Goal: Task Accomplishment & Management: Manage account settings

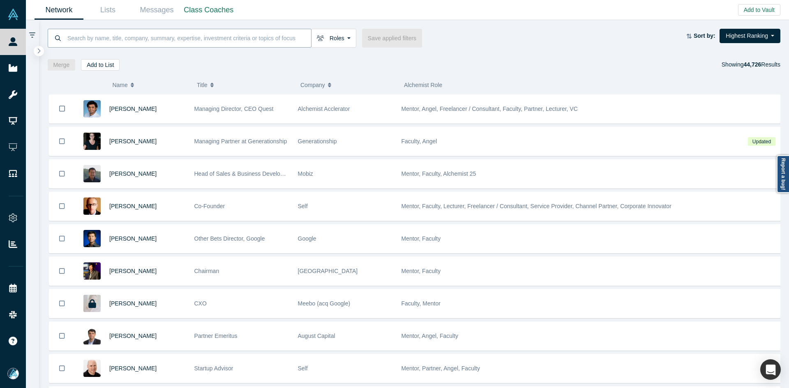
paste input "[PERSON_NAME]"
click at [249, 40] on input at bounding box center [189, 37] width 244 height 19
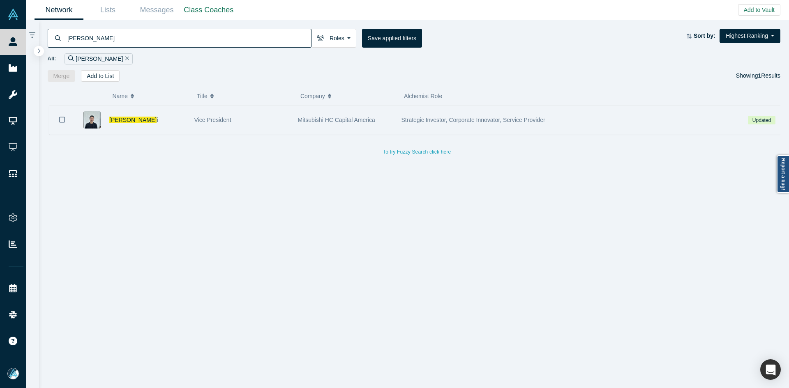
type input "[PERSON_NAME]"
click at [62, 119] on icon "Bookmark" at bounding box center [62, 120] width 6 height 8
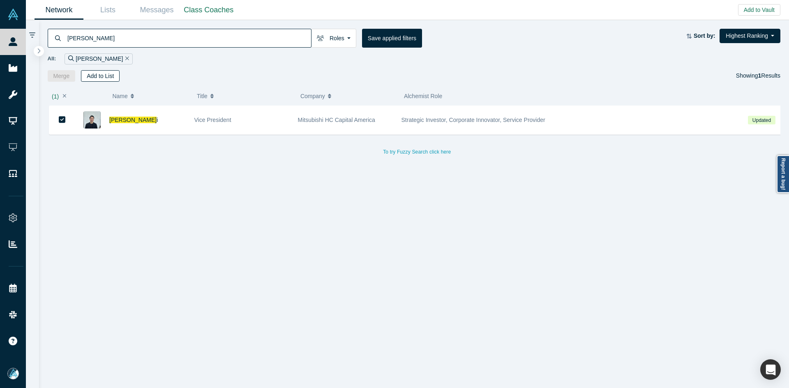
click at [103, 77] on button "Add to List" at bounding box center [100, 76] width 39 height 12
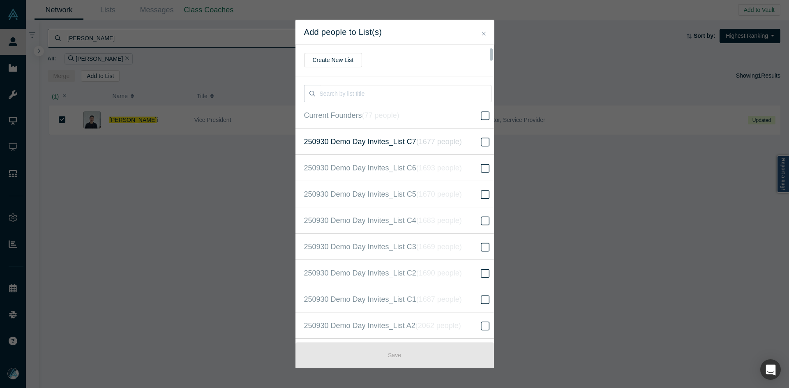
scroll to position [211, 0]
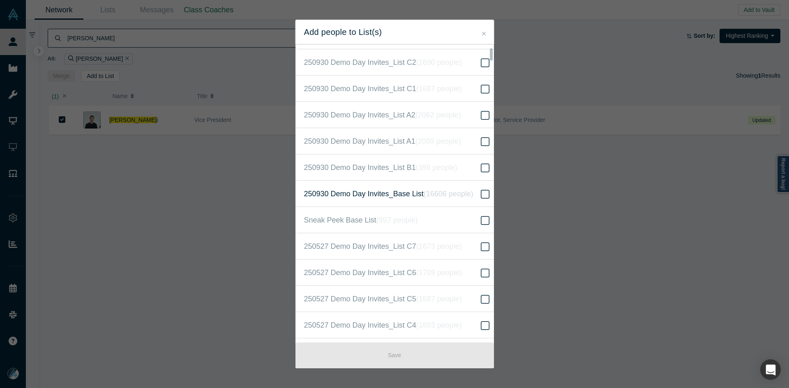
click at [466, 197] on icon "( 16606 people )" at bounding box center [449, 194] width 50 height 8
click at [0, 0] on input "250930 Demo Day Invites_Base List ( 16606 people )" at bounding box center [0, 0] width 0 height 0
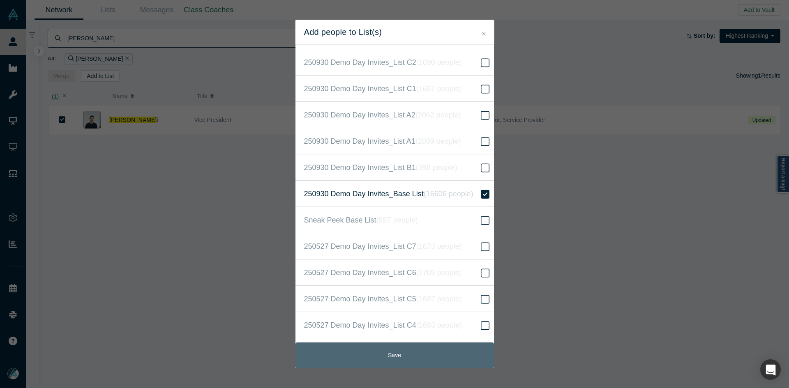
click at [395, 352] on button "Save" at bounding box center [394, 356] width 198 height 26
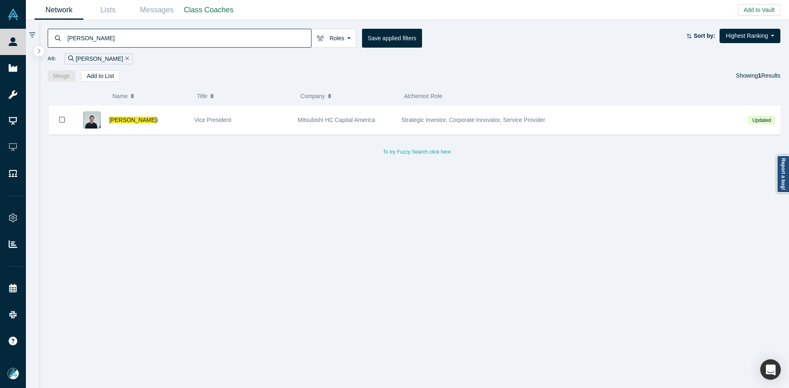
click at [134, 117] on span "[PERSON_NAME] i" at bounding box center [133, 120] width 48 height 7
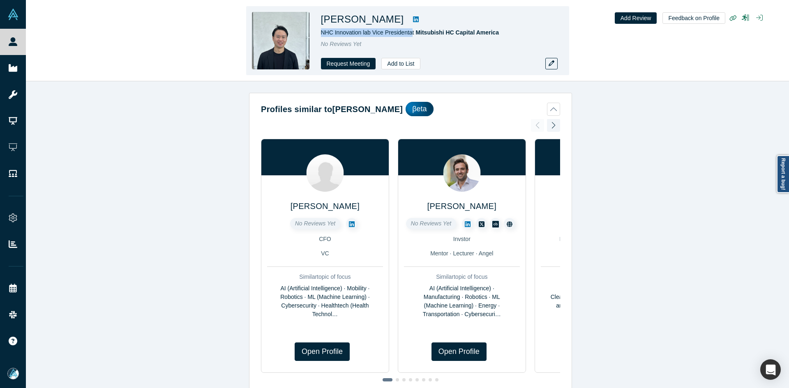
copy span "NHC Innovation lab Vice President"
drag, startPoint x: 409, startPoint y: 33, endPoint x: 319, endPoint y: 32, distance: 90.4
click at [319, 32] on div "[PERSON_NAME] NHC Innovation lab Vice President at Mitsubishi HC Capital Americ…" at bounding box center [407, 40] width 323 height 69
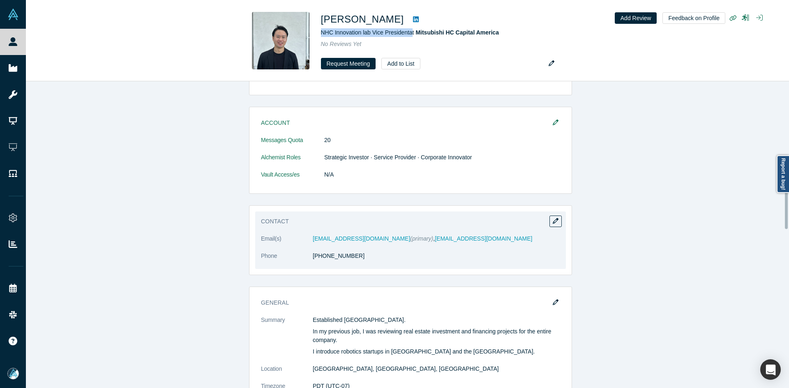
scroll to position [493, 0]
drag, startPoint x: 412, startPoint y: 231, endPoint x: 406, endPoint y: 224, distance: 8.7
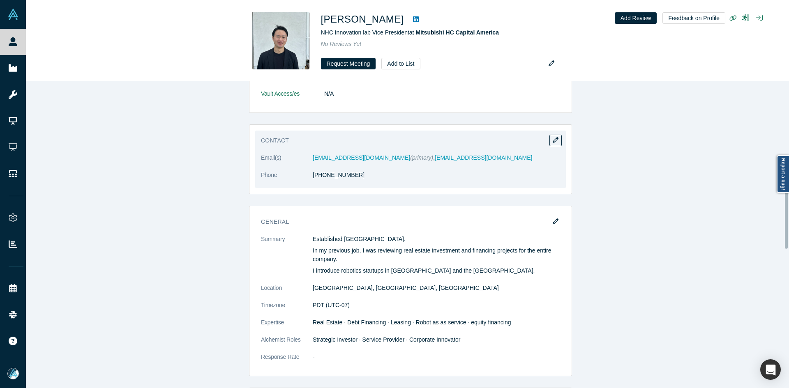
scroll to position [575, 0]
copy link "203) 642-6227"
drag, startPoint x: 348, startPoint y: 164, endPoint x: 311, endPoint y: 165, distance: 37.0
click at [313, 169] on dd "[PHONE_NUMBER]" at bounding box center [436, 173] width 247 height 9
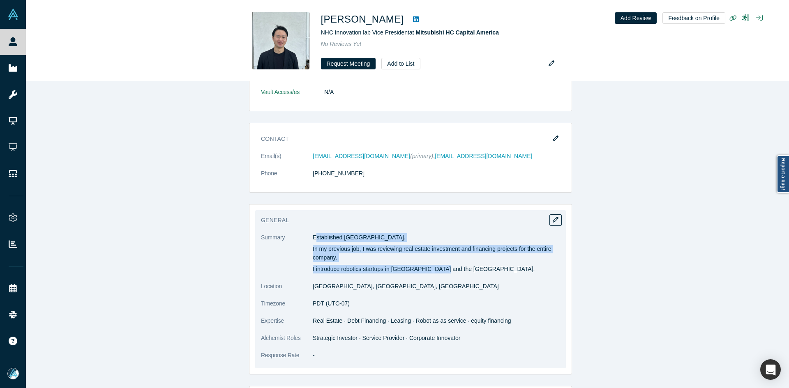
copy div "stablished [GEOGRAPHIC_DATA]. In my previous job, I was reviewing real estate i…"
drag, startPoint x: 311, startPoint y: 224, endPoint x: 448, endPoint y: 261, distance: 141.8
click at [448, 261] on dl "Summary Established [GEOGRAPHIC_DATA]. In my previous job, I was reviewing real…" at bounding box center [410, 300] width 299 height 135
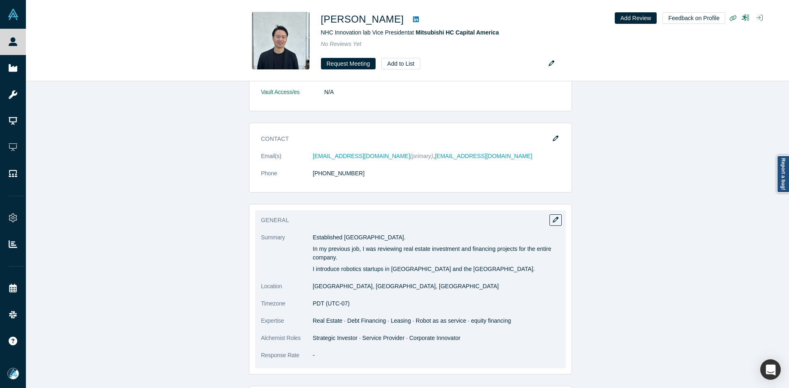
click at [325, 318] on span "Real Estate · Debt Financing · Leasing · Robot as as service · equity financing" at bounding box center [412, 321] width 198 height 7
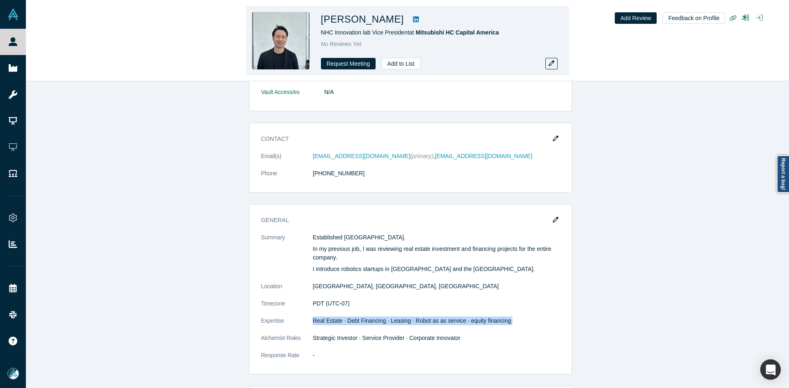
copy dl "Real Estate · Debt Financing · Leasing · Robot as as service · equity financing"
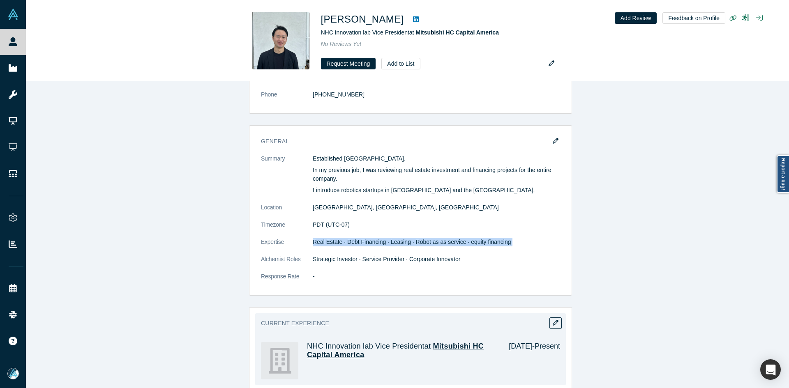
scroll to position [781, 0]
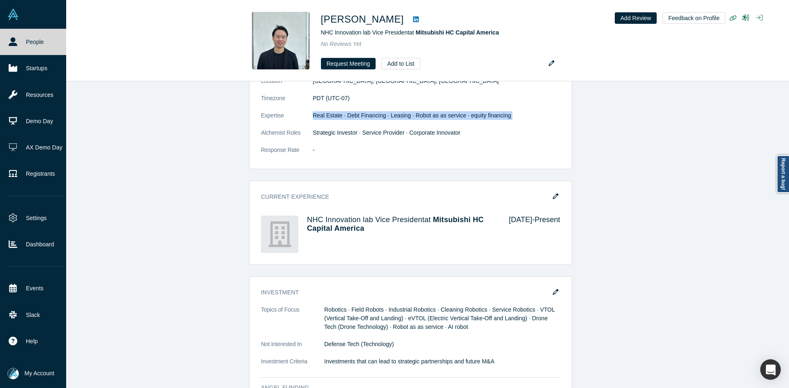
click at [10, 44] on icon at bounding box center [13, 41] width 9 height 9
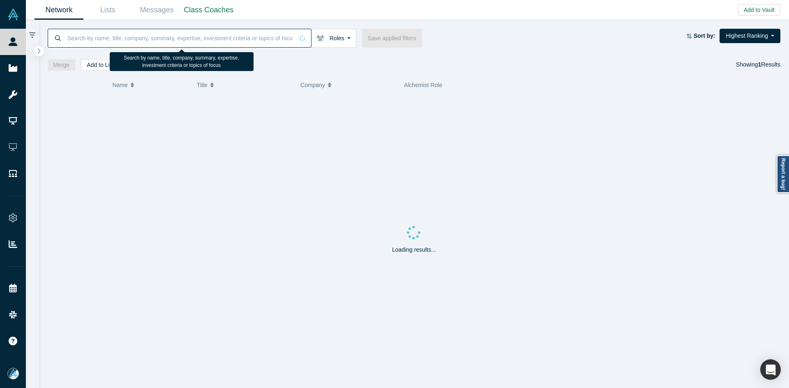
click at [100, 34] on input at bounding box center [180, 37] width 227 height 19
paste input "[PERSON_NAME]"
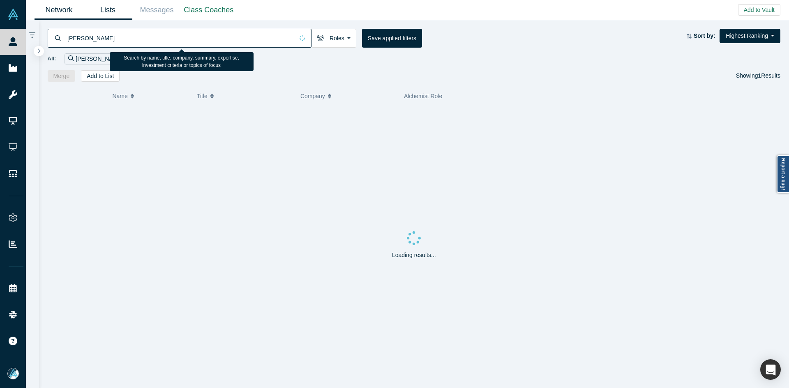
type input "[PERSON_NAME]"
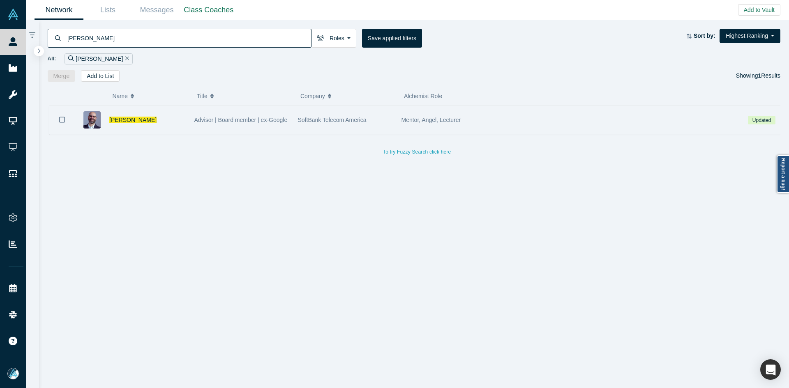
click at [64, 118] on button "Bookmark" at bounding box center [61, 120] width 25 height 29
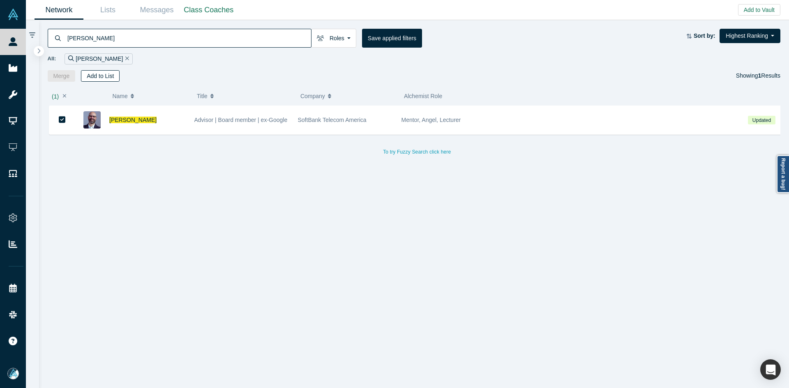
click at [107, 77] on button "Add to List" at bounding box center [100, 76] width 39 height 12
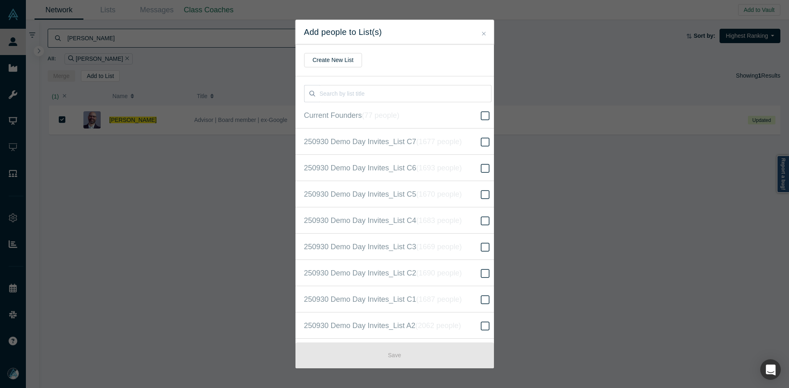
scroll to position [211, 0]
click at [428, 198] on icon "( 16606 people )" at bounding box center [449, 194] width 50 height 8
click at [0, 0] on input "250930 Demo Day Invites_Base List ( 16606 people )" at bounding box center [0, 0] width 0 height 0
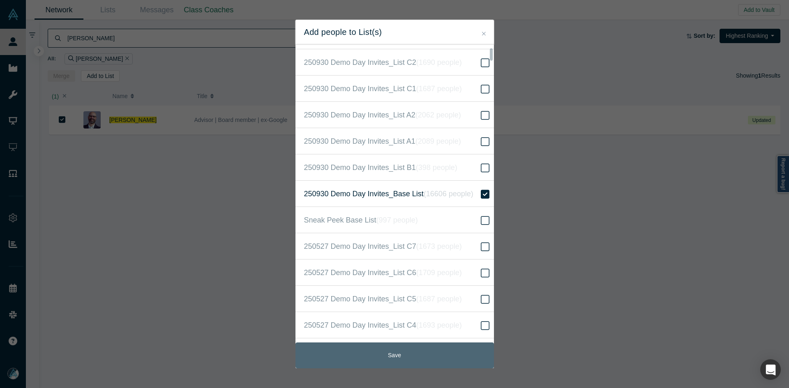
click at [387, 353] on button "Save" at bounding box center [394, 356] width 198 height 26
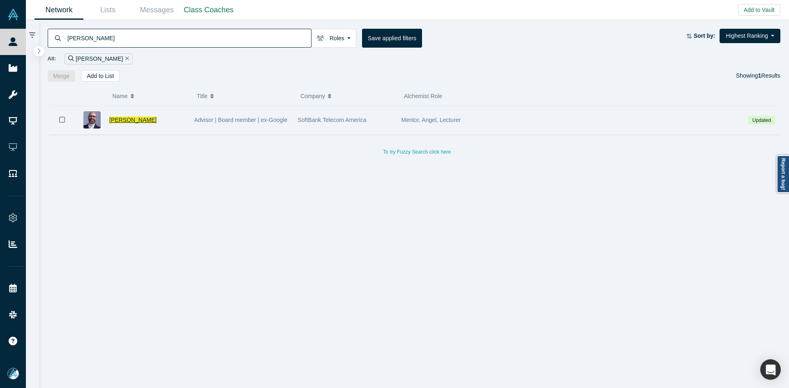
click at [153, 119] on span "[PERSON_NAME]" at bounding box center [132, 120] width 47 height 7
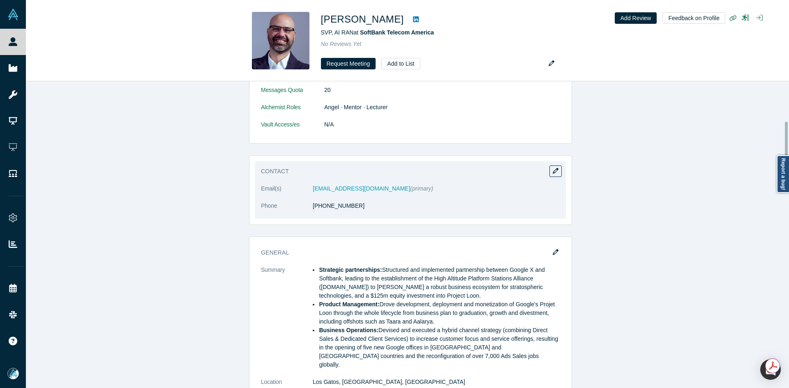
scroll to position [246, 0]
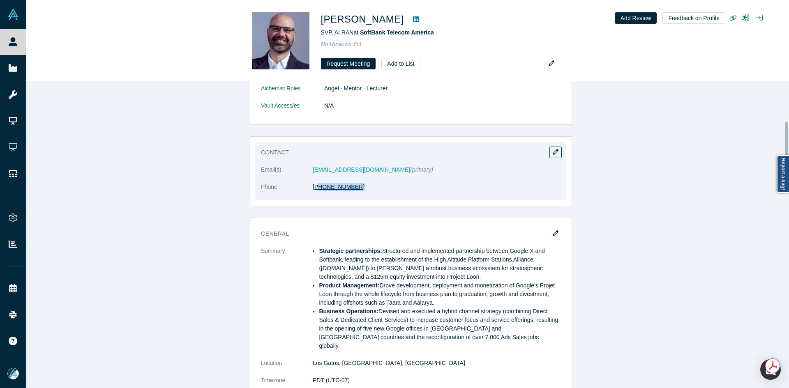
copy link "50) 686-7346"
copy link "650) 686-7346"
copy link "[PHONE_NUMBER]"
drag, startPoint x: 338, startPoint y: 191, endPoint x: 310, endPoint y: 191, distance: 27.9
click at [313, 191] on dd "[PHONE_NUMBER]" at bounding box center [436, 187] width 247 height 9
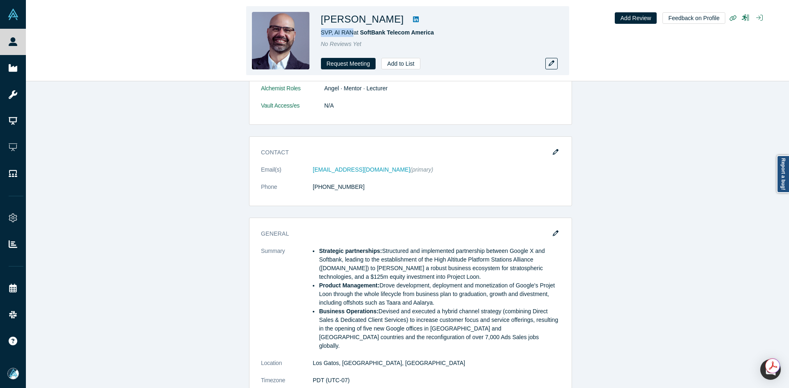
copy span "SVP, AI RAN"
drag, startPoint x: 350, startPoint y: 34, endPoint x: 320, endPoint y: 32, distance: 30.0
click at [320, 32] on div "[PERSON_NAME] SVP, AI RAN at SoftBank Telecom America No Reviews Yet Request Me…" at bounding box center [407, 40] width 323 height 69
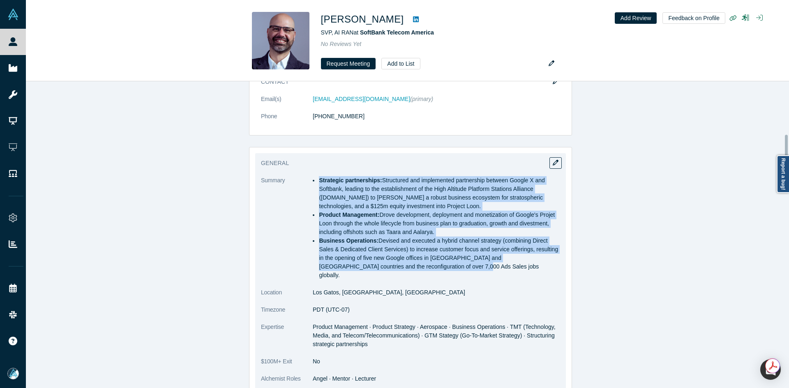
scroll to position [329, 0]
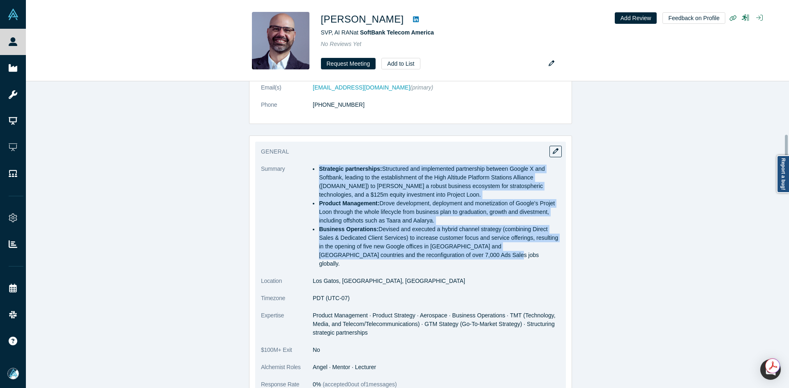
copy ul "Strategic partnerships: Structured and implemented partnership between Google X…"
drag, startPoint x: 316, startPoint y: 249, endPoint x: 450, endPoint y: 261, distance: 134.5
click at [450, 261] on dl "Summary Strategic partnerships: Structured and implemented partnership between …" at bounding box center [410, 281] width 299 height 233
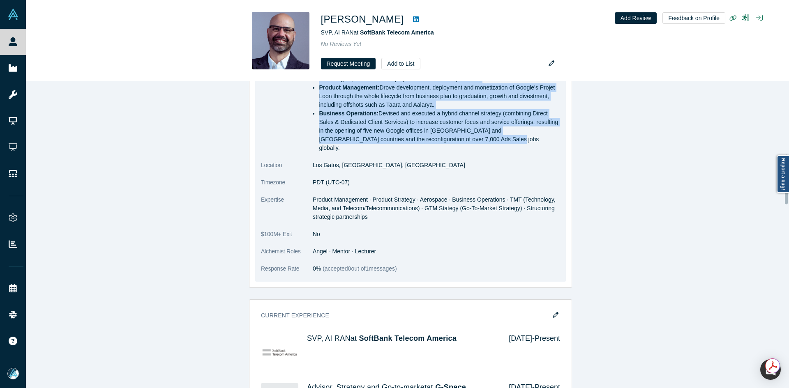
scroll to position [452, 0]
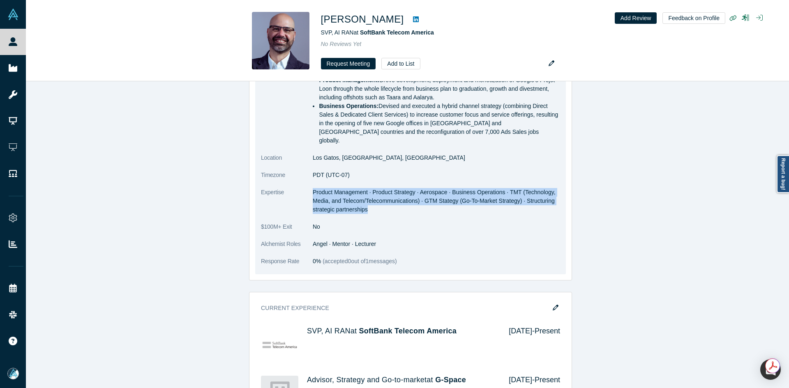
drag, startPoint x: 310, startPoint y: 182, endPoint x: 372, endPoint y: 202, distance: 65.0
click at [372, 202] on dd "Product Management · Product Strategy · Aerospace · Business Operations · TMT (…" at bounding box center [436, 201] width 247 height 26
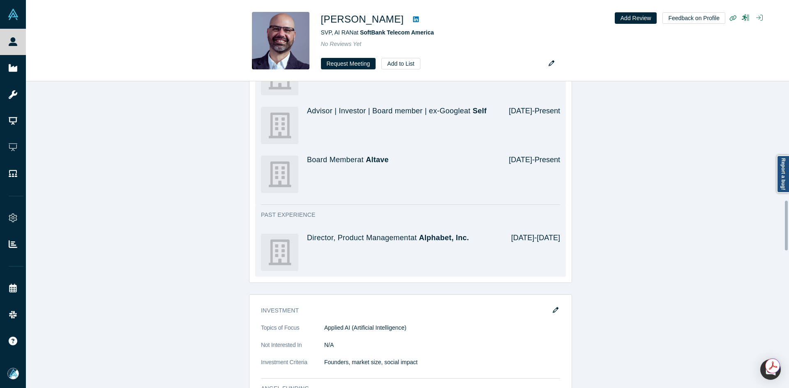
scroll to position [945, 0]
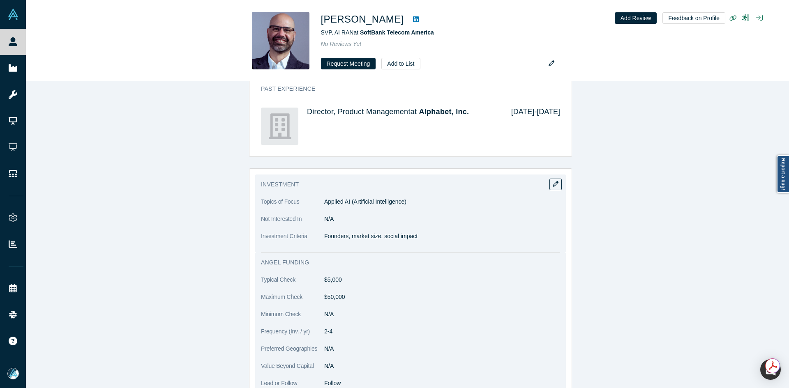
click at [340, 232] on p "Founders, market size, social impact" at bounding box center [442, 236] width 236 height 9
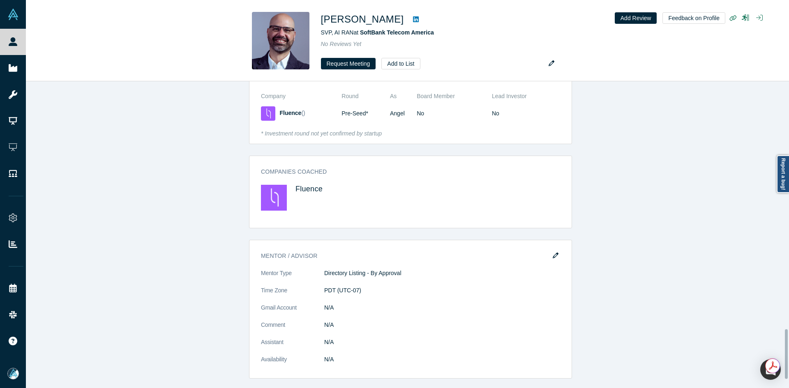
scroll to position [1561, 0]
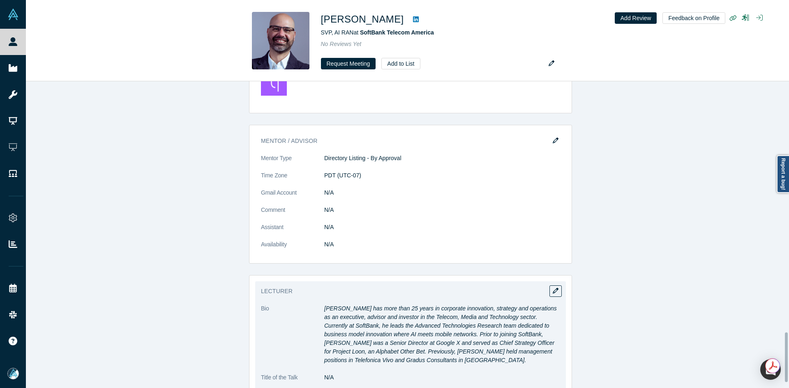
click at [355, 318] on em "[PERSON_NAME] has more than 25 years in corporate innovation, strategy and oper…" at bounding box center [440, 334] width 233 height 58
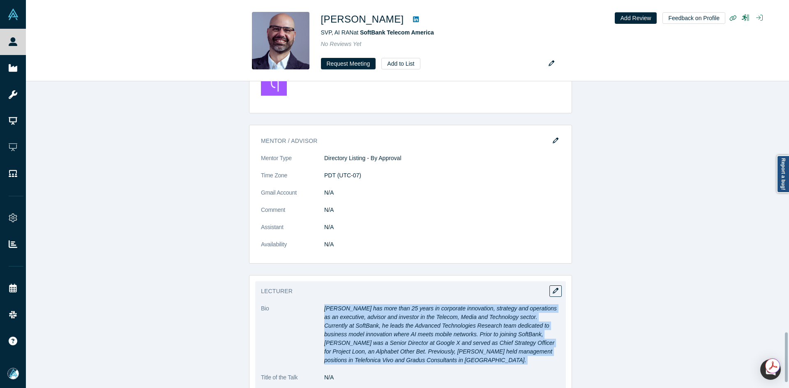
click at [355, 318] on em "[PERSON_NAME] has more than 25 years in corporate innovation, strategy and oper…" at bounding box center [440, 334] width 233 height 58
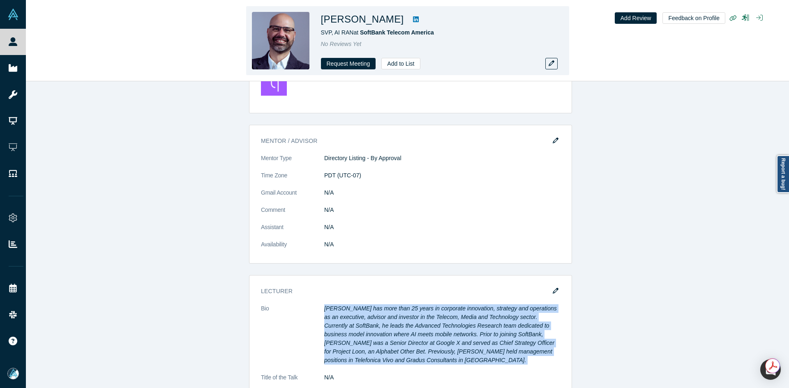
click at [419, 20] on icon at bounding box center [416, 19] width 6 height 7
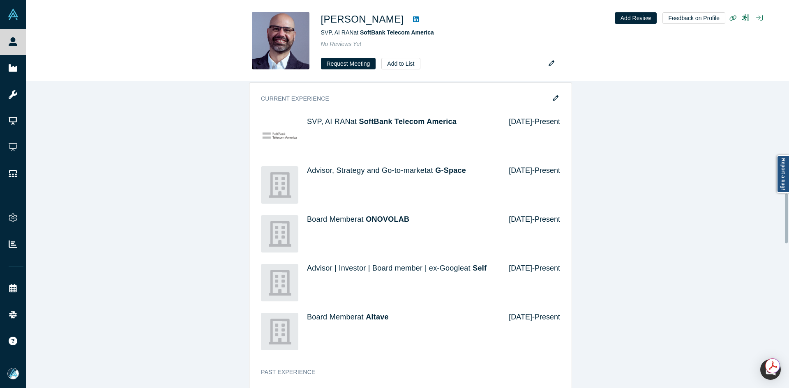
scroll to position [493, 0]
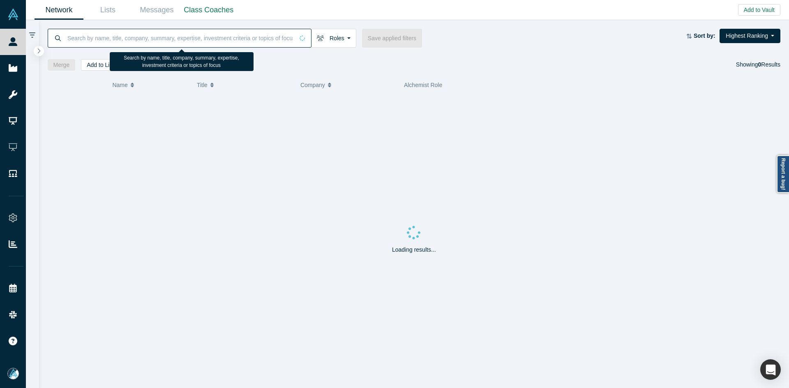
click at [83, 34] on input at bounding box center [180, 37] width 227 height 19
click at [85, 35] on input at bounding box center [180, 37] width 227 height 19
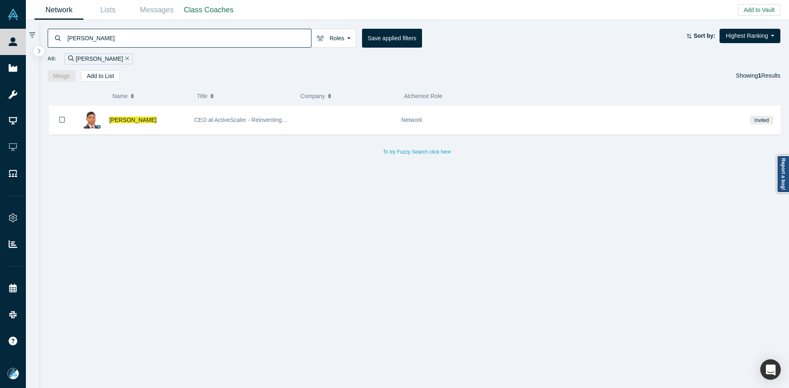
type input "abhay jain"
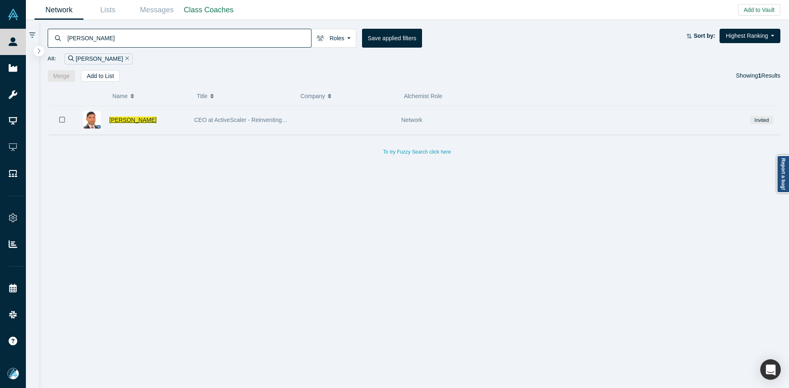
click at [121, 117] on span "Abhay Jain" at bounding box center [132, 120] width 47 height 7
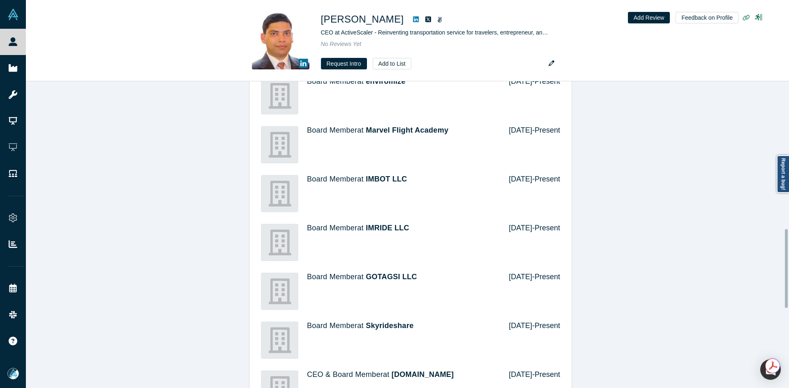
scroll to position [493, 0]
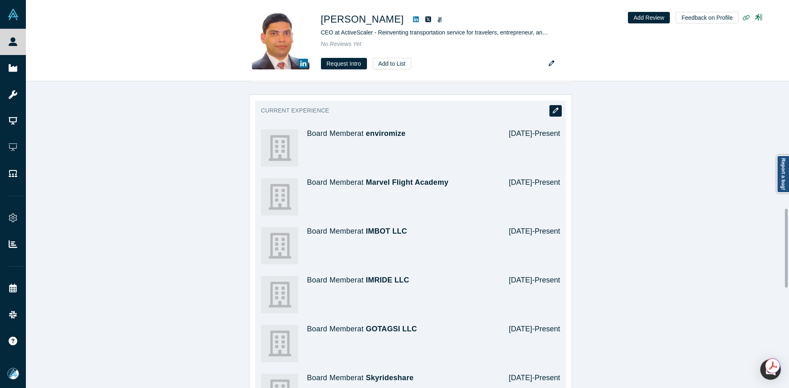
click at [549, 107] on button "button" at bounding box center [555, 111] width 12 height 12
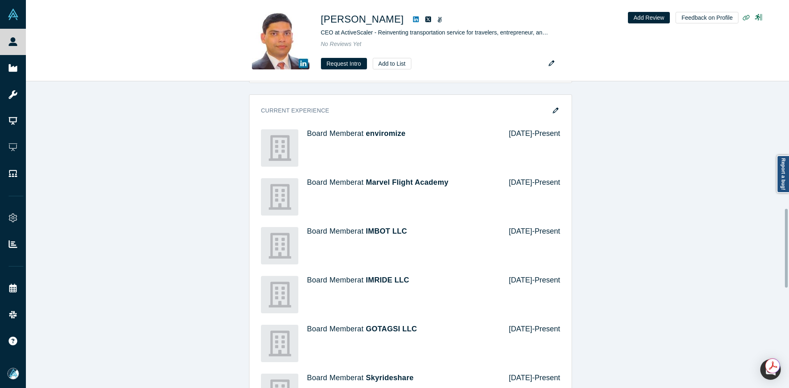
scroll to position [0, 0]
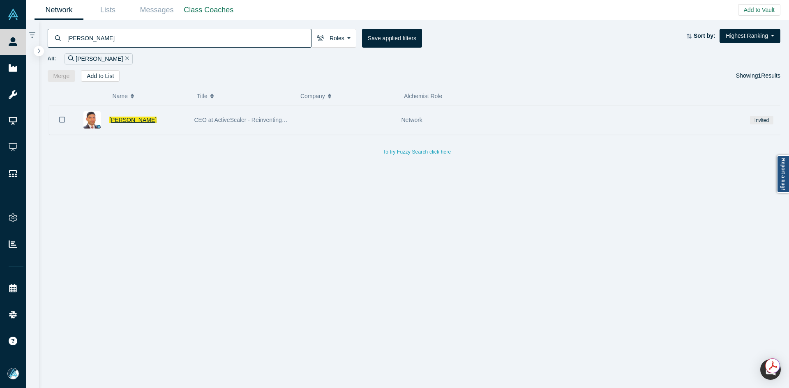
click at [121, 120] on span "Abhay Jain" at bounding box center [132, 120] width 47 height 7
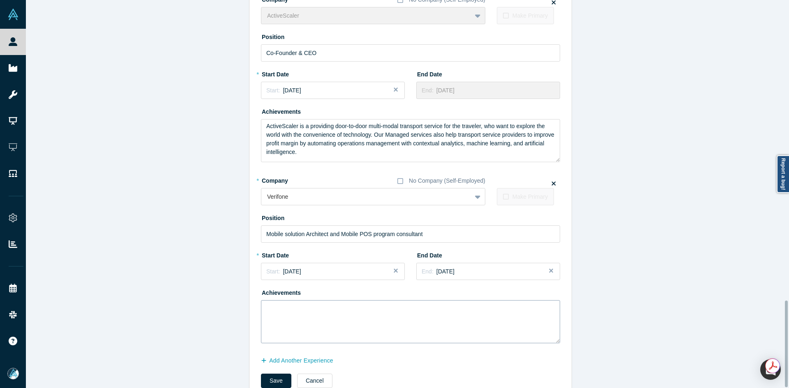
scroll to position [1350, 0]
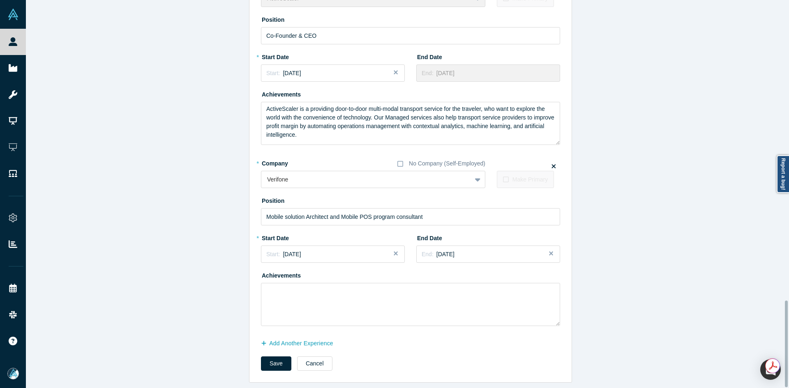
click at [300, 366] on div "Save Cancel" at bounding box center [410, 367] width 299 height 20
click at [307, 357] on button "Cancel" at bounding box center [314, 364] width 35 height 14
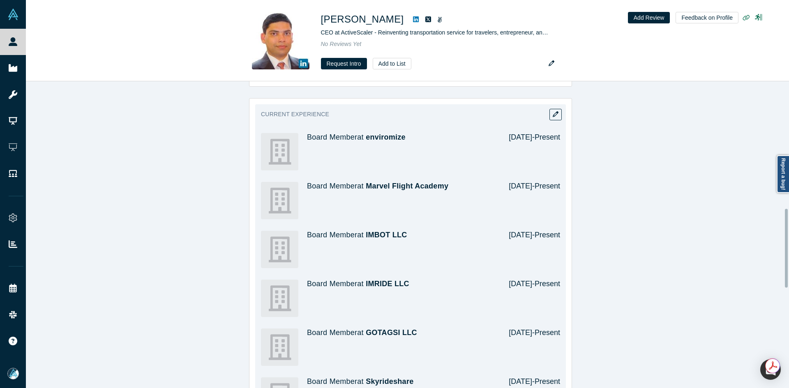
scroll to position [493, 0]
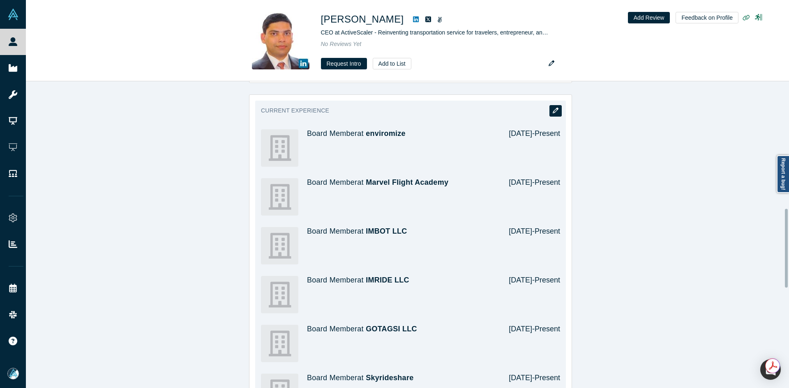
click at [549, 113] on button "button" at bounding box center [555, 111] width 12 height 12
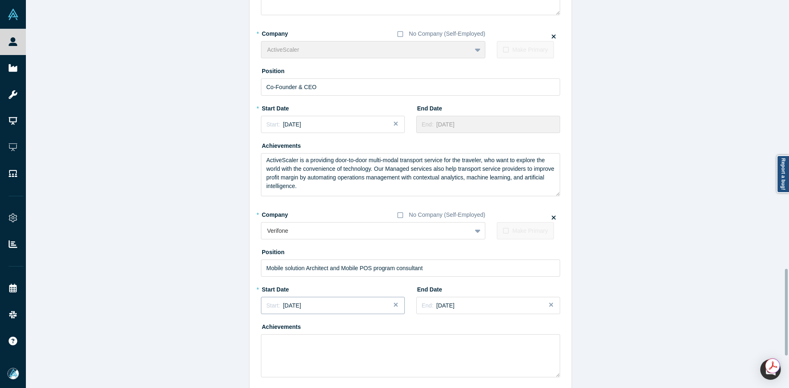
scroll to position [1350, 0]
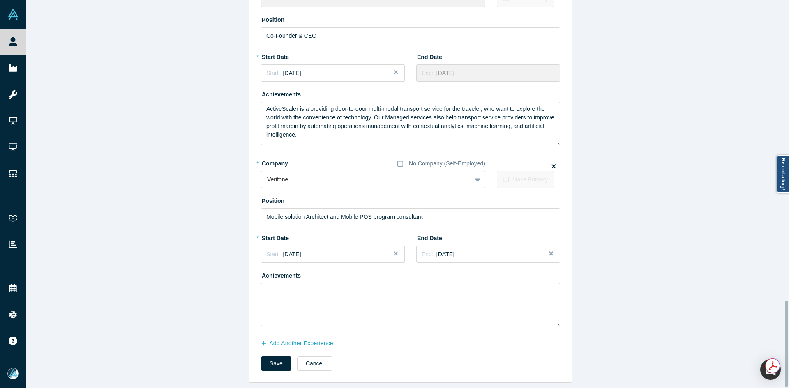
click at [280, 339] on button "Add Another Experience" at bounding box center [301, 343] width 81 height 14
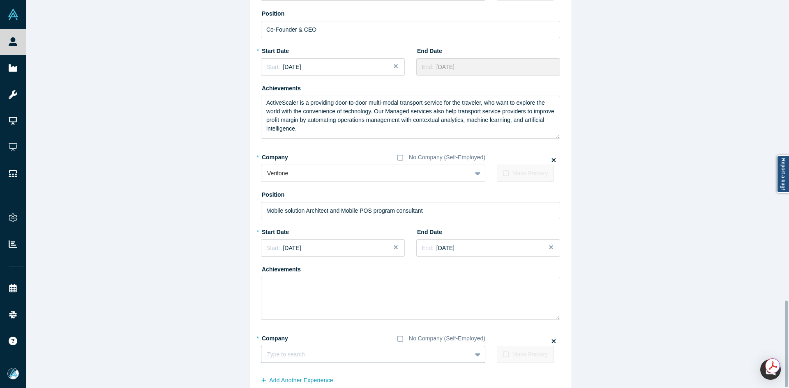
click at [286, 353] on div at bounding box center [366, 355] width 198 height 10
type input "JLCap"
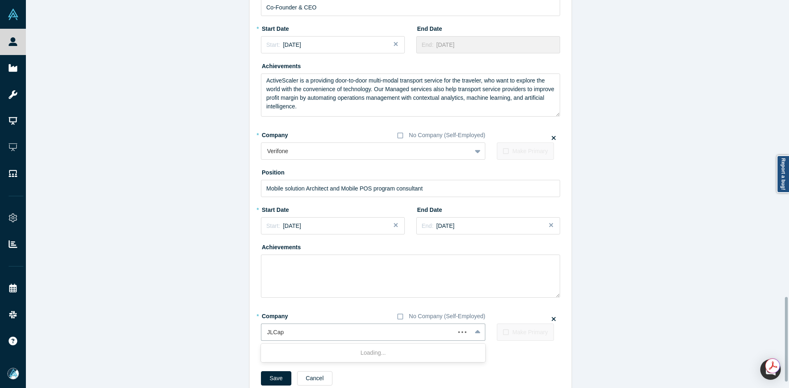
scroll to position [1393, 0]
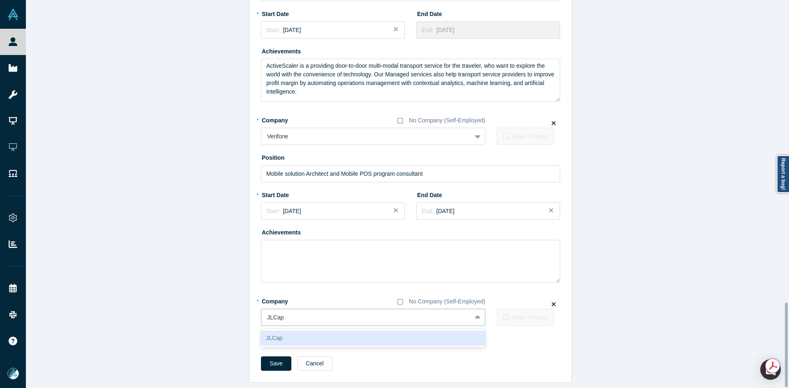
click at [327, 332] on div "JLCap" at bounding box center [373, 338] width 224 height 15
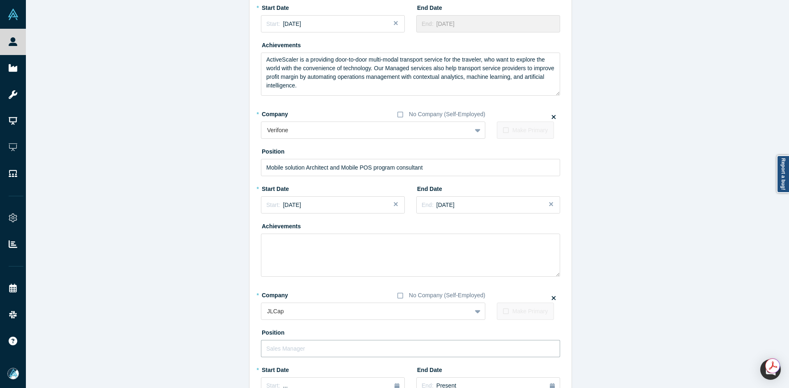
click at [315, 350] on input "text" at bounding box center [410, 348] width 299 height 17
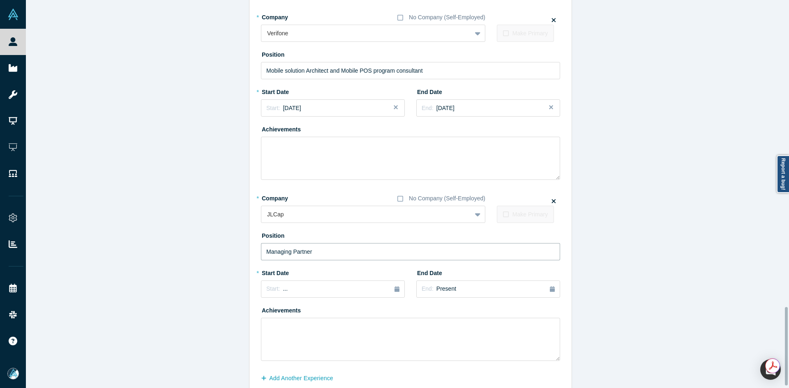
scroll to position [1531, 0]
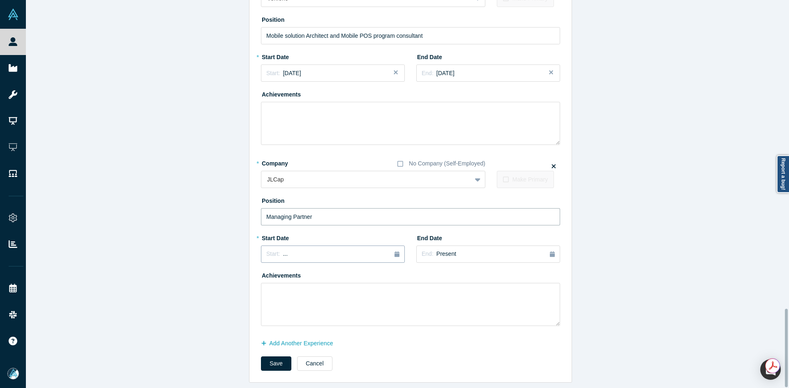
type input "Managing Partner"
click at [288, 250] on div "Start: ..." at bounding box center [332, 254] width 133 height 9
click at [265, 269] on div "2025" at bounding box center [306, 277] width 90 height 17
click at [261, 273] on button "Previous Year" at bounding box center [264, 277] width 8 height 8
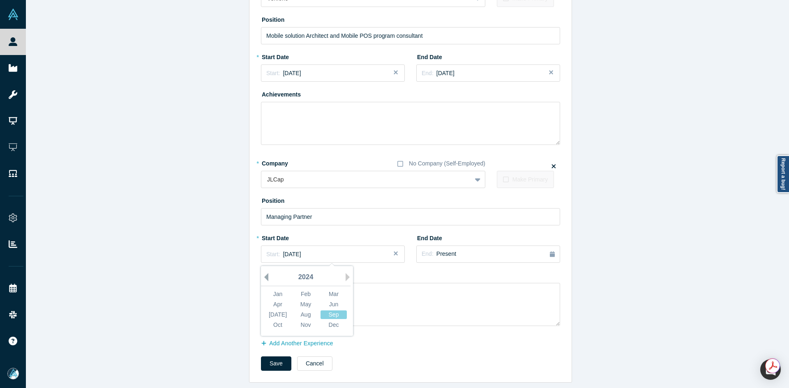
click at [261, 273] on button "Previous Year" at bounding box center [264, 277] width 8 height 8
click at [345, 273] on button "Next Year" at bounding box center [349, 277] width 8 height 8
click at [327, 321] on div "Dec" at bounding box center [333, 325] width 26 height 9
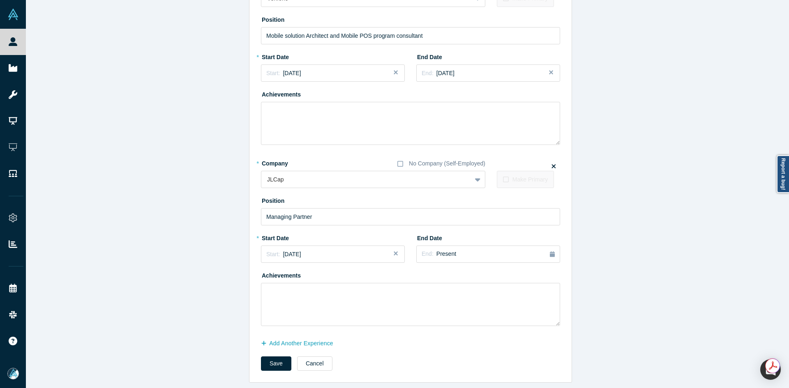
click at [331, 237] on div "* Start Date Start: November 2022" at bounding box center [333, 247] width 144 height 32
click at [329, 246] on button "Start: November 2022" at bounding box center [333, 254] width 144 height 17
click at [305, 321] on div "Nov" at bounding box center [305, 325] width 26 height 9
click at [336, 250] on div "Start: October 2022" at bounding box center [332, 254] width 133 height 9
click at [332, 321] on div "Dec" at bounding box center [333, 325] width 26 height 9
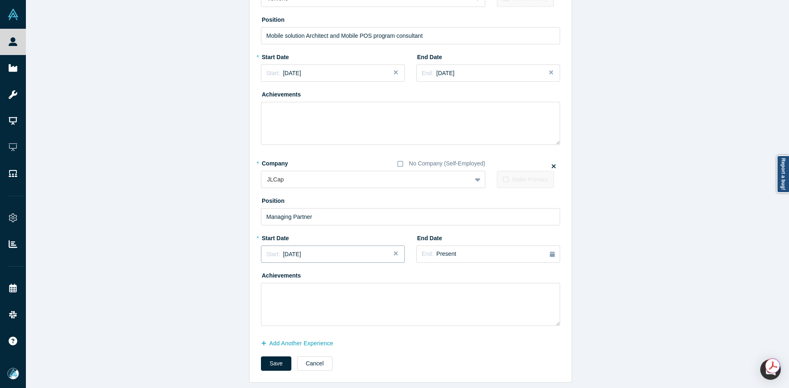
click at [351, 251] on div "Start: November 2022" at bounding box center [332, 254] width 133 height 9
click at [345, 273] on button "Next Year" at bounding box center [349, 277] width 8 height 8
click at [278, 290] on div "Jan" at bounding box center [278, 294] width 26 height 9
click at [267, 357] on button "Save" at bounding box center [276, 364] width 30 height 14
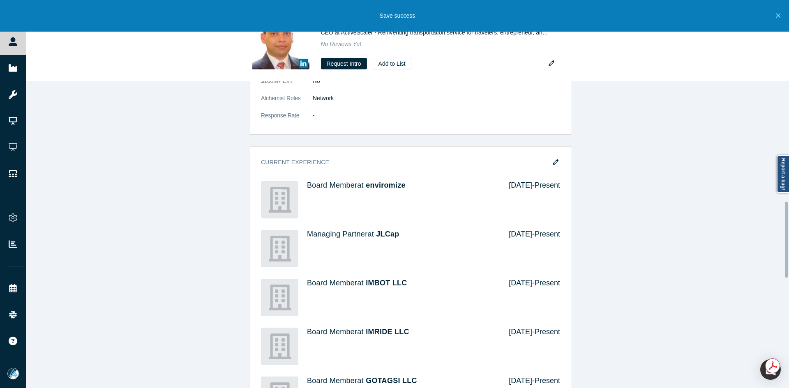
scroll to position [411, 0]
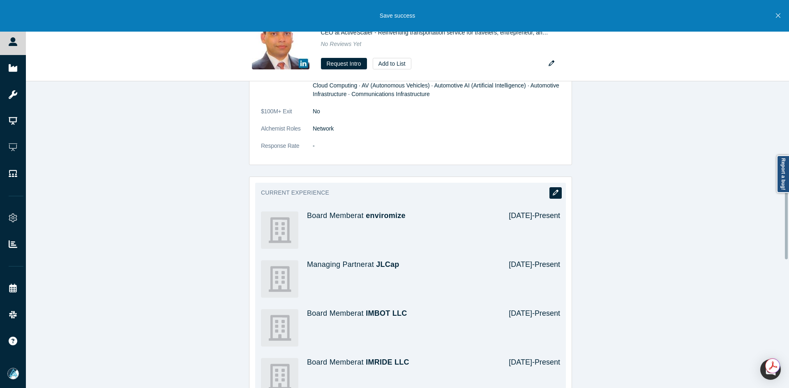
click at [552, 189] on button "button" at bounding box center [555, 193] width 12 height 12
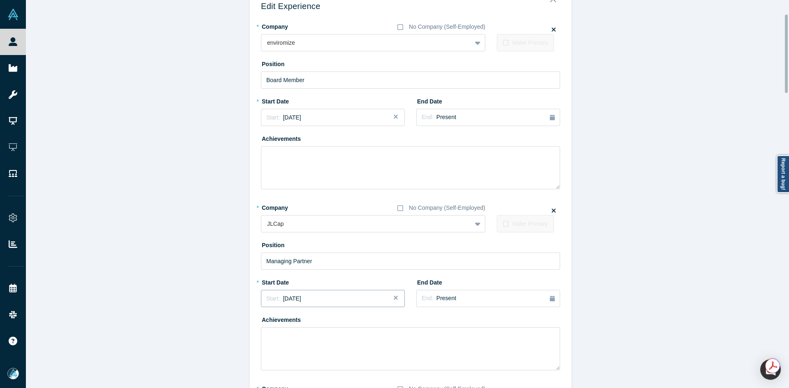
scroll to position [82, 0]
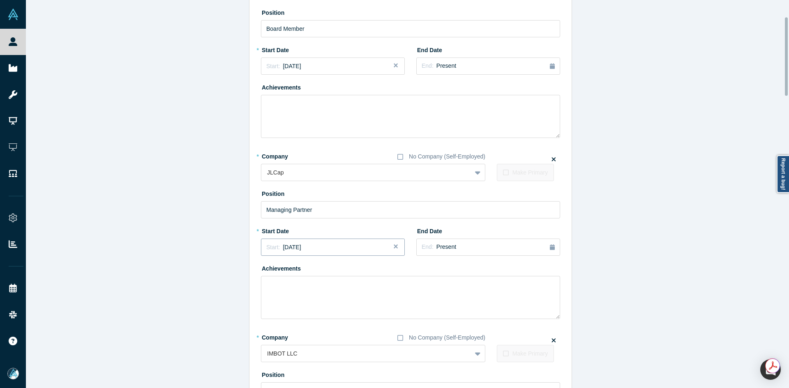
click at [332, 249] on div "Start: December 2022" at bounding box center [332, 247] width 133 height 9
click at [266, 270] on div "2023" at bounding box center [306, 270] width 90 height 17
click at [268, 272] on div "2023" at bounding box center [306, 270] width 90 height 17
click at [262, 270] on button "Previous Year" at bounding box center [264, 270] width 8 height 8
click at [334, 315] on div "Dec" at bounding box center [333, 318] width 26 height 9
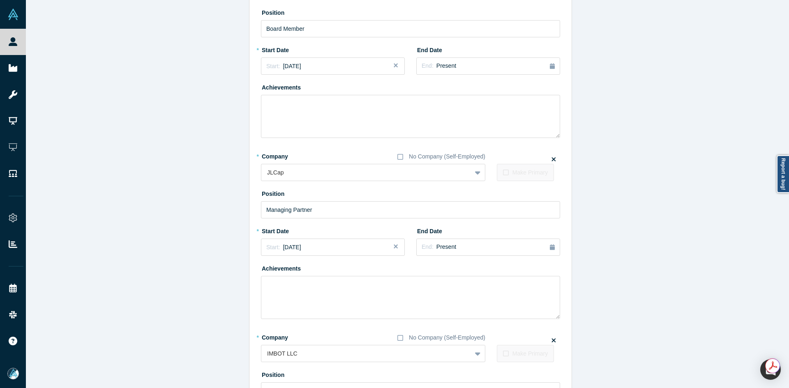
drag, startPoint x: 180, startPoint y: 331, endPoint x: 180, endPoint y: 327, distance: 4.1
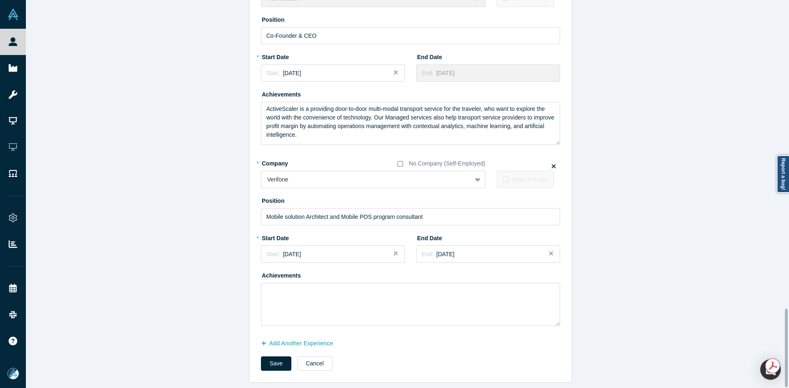
scroll to position [1531, 0]
click at [266, 358] on button "Save" at bounding box center [276, 364] width 30 height 14
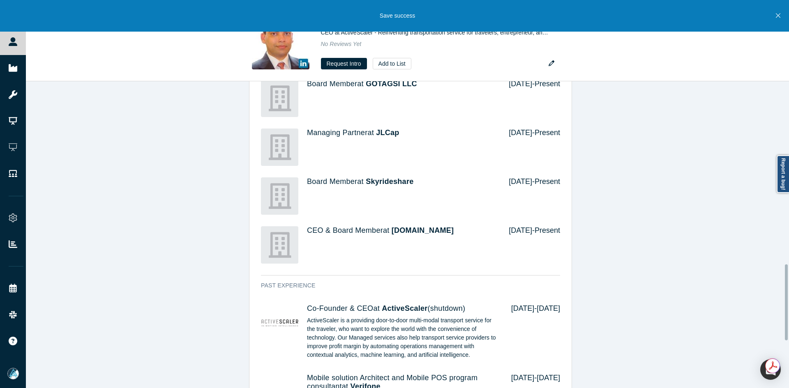
scroll to position [739, 0]
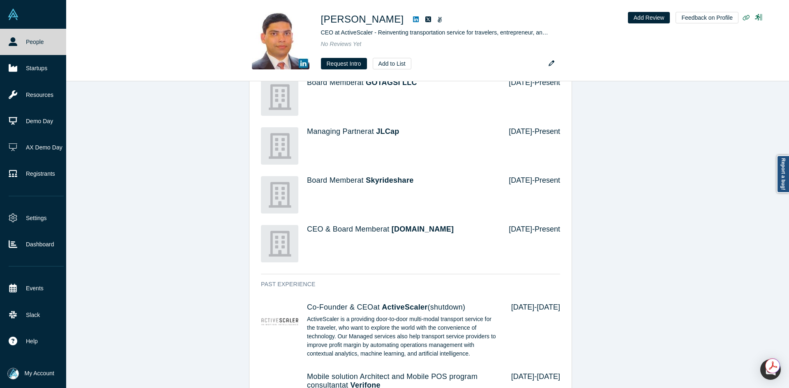
click at [5, 39] on link "People" at bounding box center [36, 42] width 72 height 26
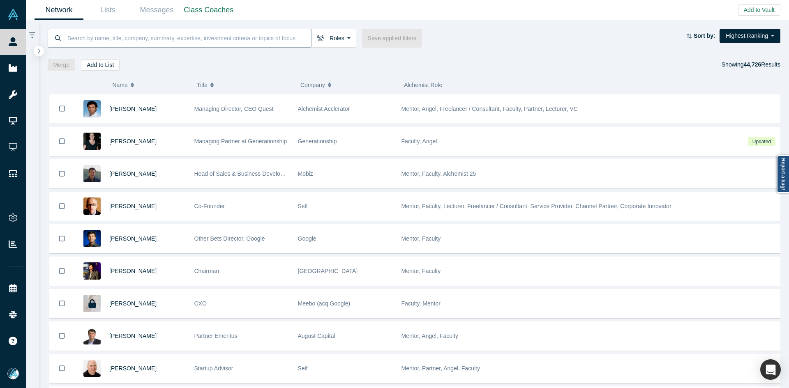
click at [147, 39] on input at bounding box center [189, 37] width 244 height 19
paste input "Discover.ly"
type input "Discover.ly"
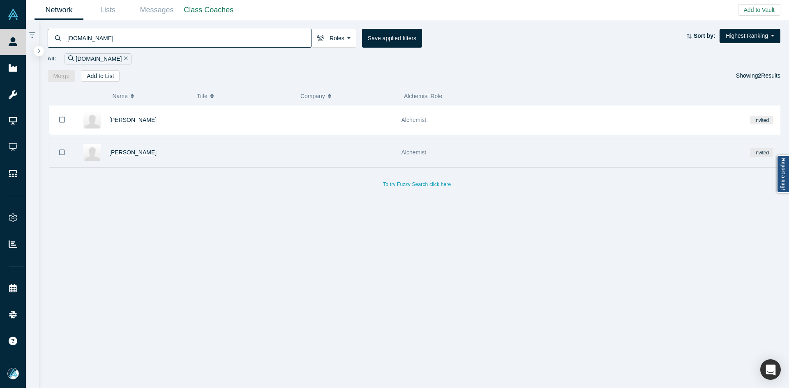
click at [127, 151] on span "Ryan Dick" at bounding box center [132, 152] width 47 height 7
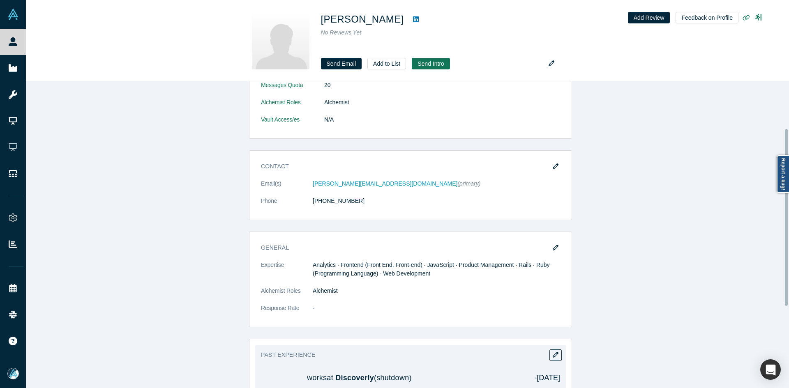
scroll to position [82, 0]
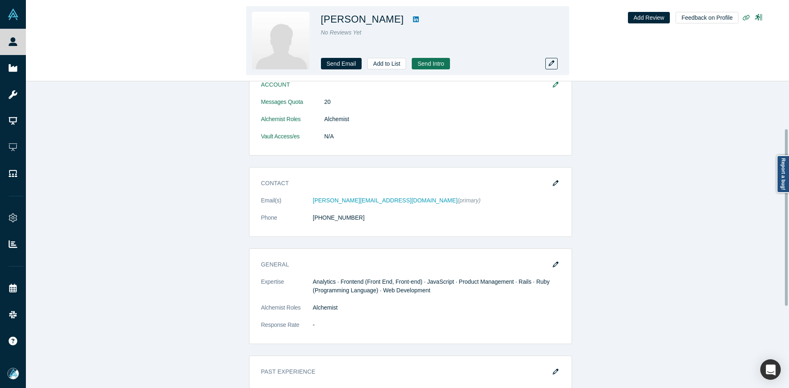
click at [413, 18] on icon at bounding box center [416, 19] width 6 height 6
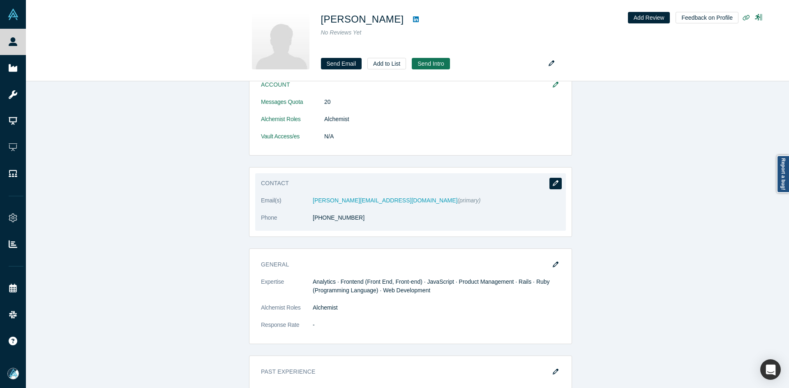
click at [553, 183] on icon "button" at bounding box center [556, 183] width 6 height 6
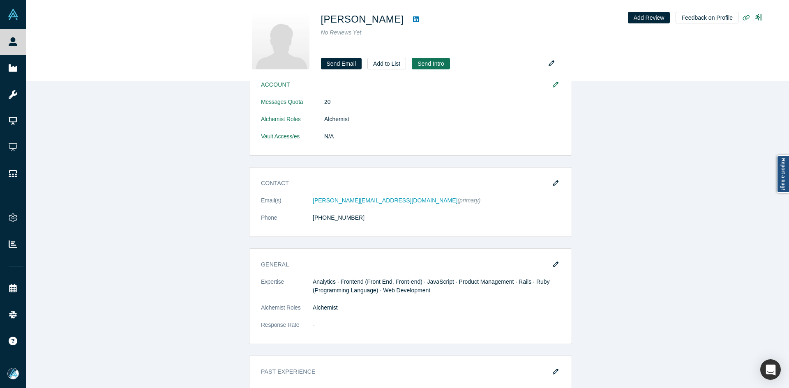
scroll to position [0, 0]
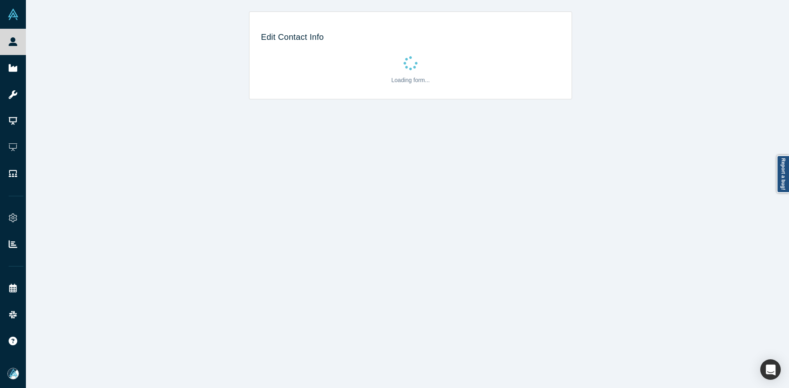
select select "US"
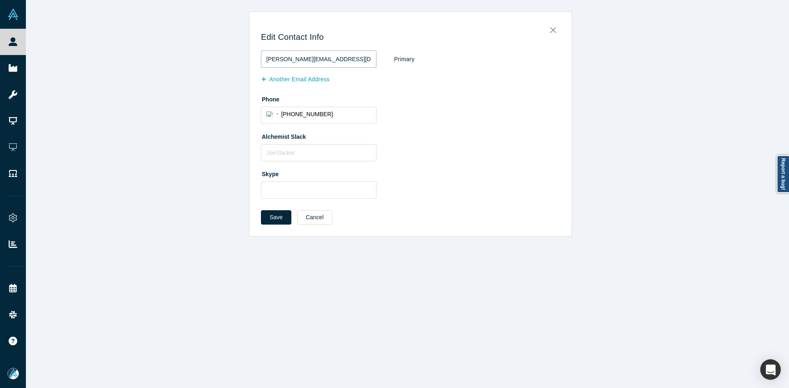
drag, startPoint x: 318, startPoint y: 62, endPoint x: 254, endPoint y: 147, distance: 106.5
click at [203, 64] on div "Edit Contact Info ryan@discover.ly Primary Another Email Address Phone Internat…" at bounding box center [410, 124] width 769 height 225
paste input "mdick@gmail.com"
type input "rmdick@gmail.com"
click at [280, 223] on button "Save" at bounding box center [276, 217] width 30 height 14
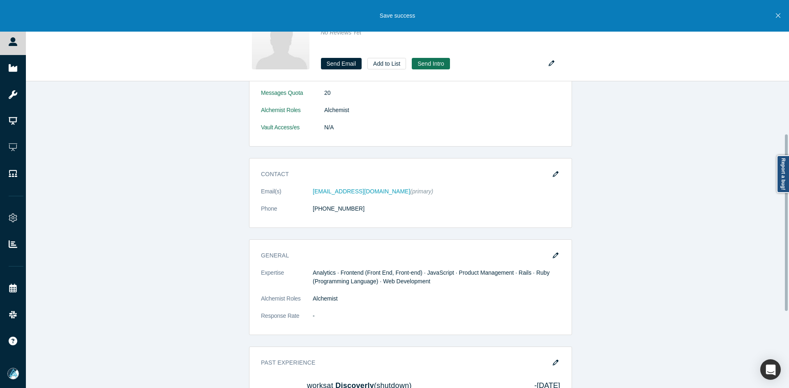
scroll to position [224, 0]
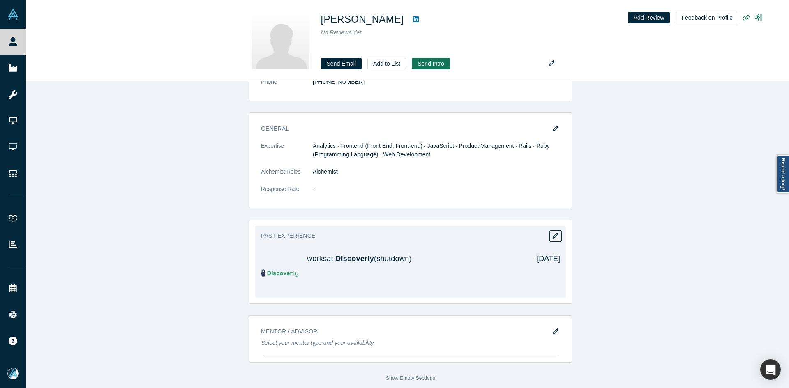
click at [546, 230] on div "Past Experience works at Discoverly (shutdown) - Oct 2017" at bounding box center [410, 262] width 311 height 72
click at [553, 233] on icon "button" at bounding box center [556, 236] width 6 height 6
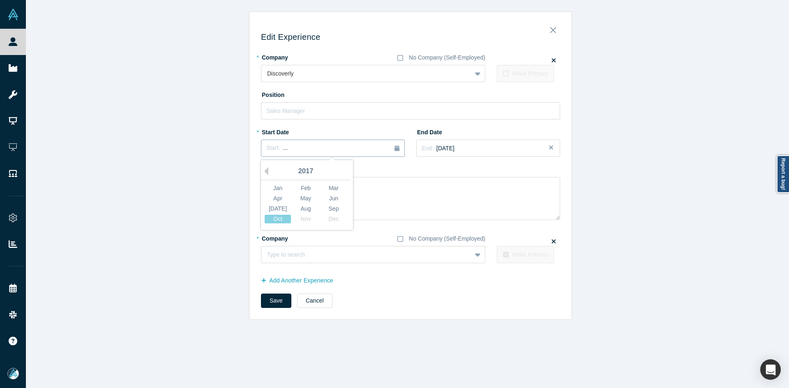
click at [289, 152] on div "Start: ..." at bounding box center [332, 148] width 133 height 9
click at [264, 172] on button "Previous Year" at bounding box center [264, 171] width 8 height 8
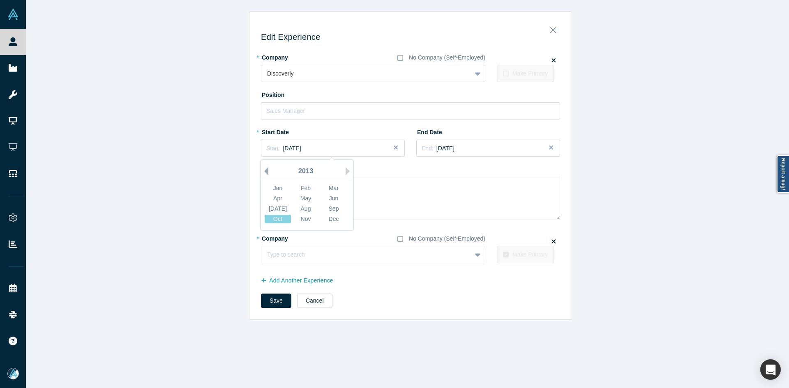
click at [264, 172] on button "Previous Year" at bounding box center [264, 171] width 8 height 8
click at [332, 206] on div "Sep" at bounding box center [333, 209] width 26 height 9
click at [301, 258] on div at bounding box center [366, 255] width 198 height 10
type input "Stealth"
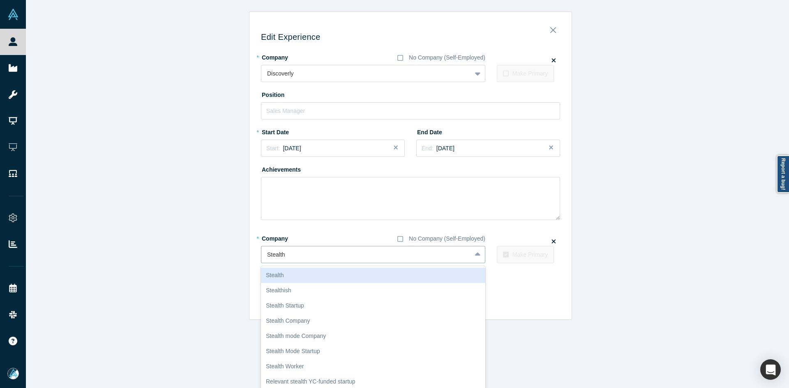
click at [301, 277] on div "Stealth" at bounding box center [373, 275] width 224 height 15
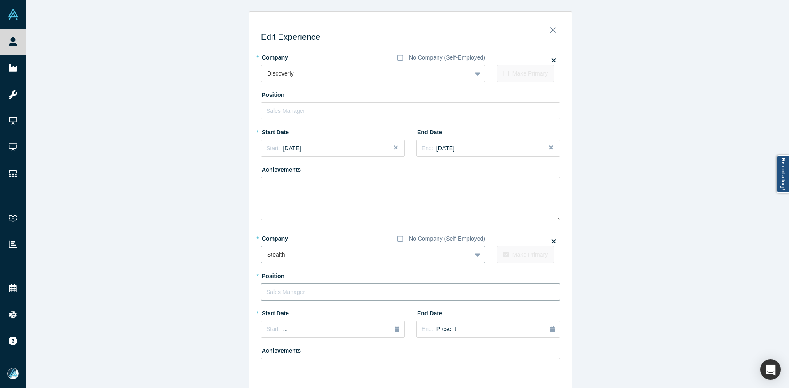
click at [287, 292] on input "text" at bounding box center [410, 291] width 299 height 17
type input "Founding Engineer"
click at [292, 338] on button "Start: ..." at bounding box center [333, 329] width 144 height 17
click at [329, 273] on div "Mar" at bounding box center [333, 273] width 26 height 9
click at [164, 267] on div "Edit Experience * Company No Company (Self-Employed) Discoverly To pick up a dr…" at bounding box center [410, 235] width 769 height 447
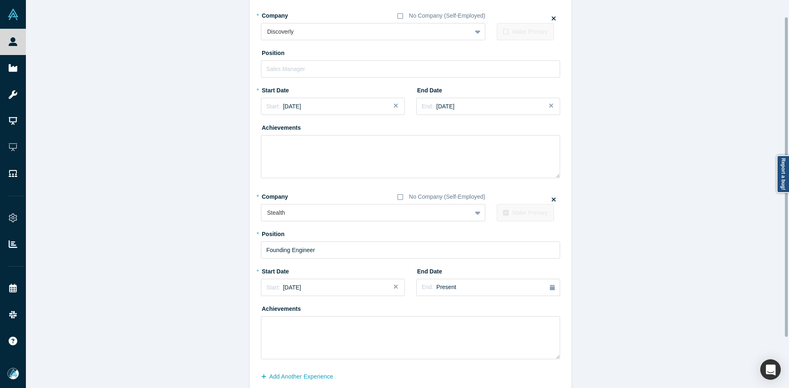
scroll to position [81, 0]
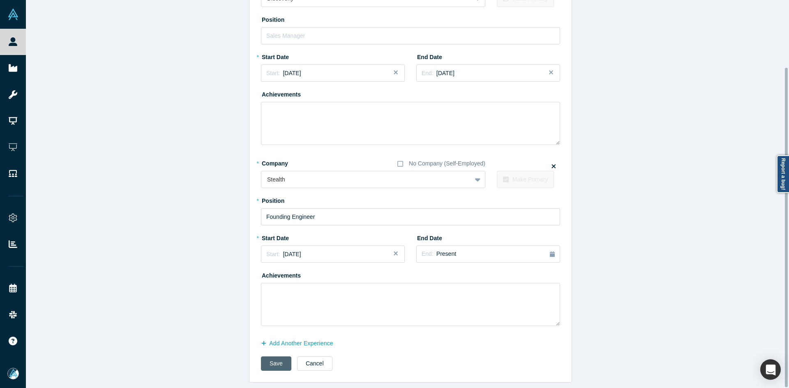
click at [267, 357] on button "Save" at bounding box center [276, 364] width 30 height 14
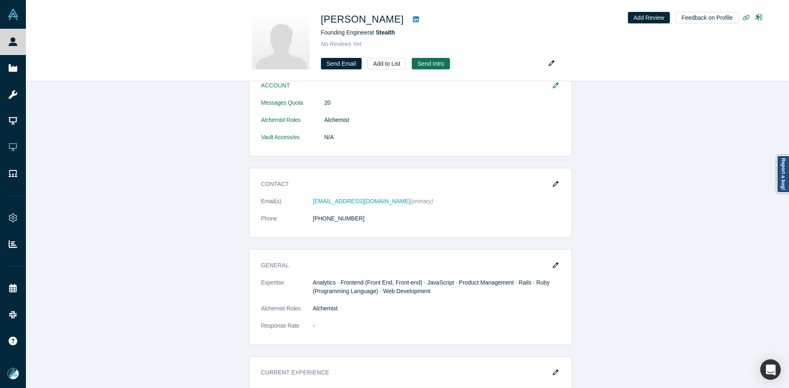
scroll to position [0, 0]
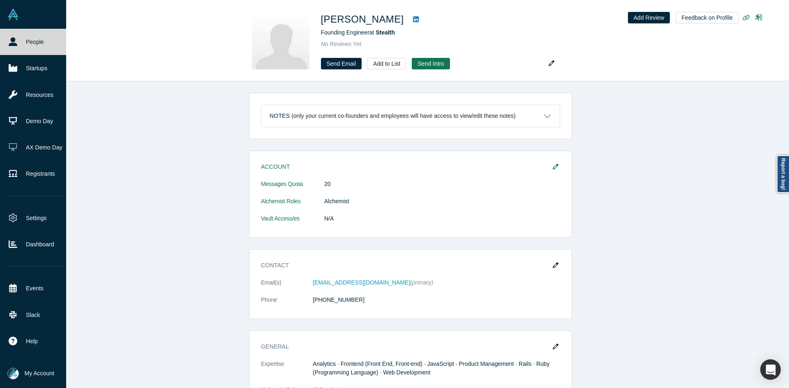
click at [13, 14] on img at bounding box center [13, 15] width 12 height 12
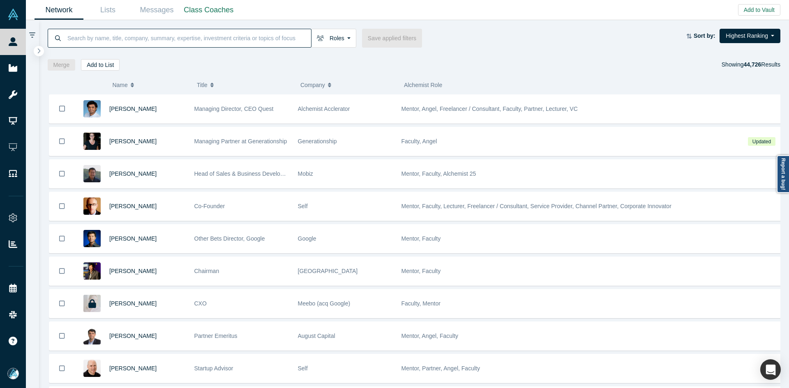
paste input "Doug Molidor"
click at [175, 37] on input at bounding box center [189, 37] width 244 height 19
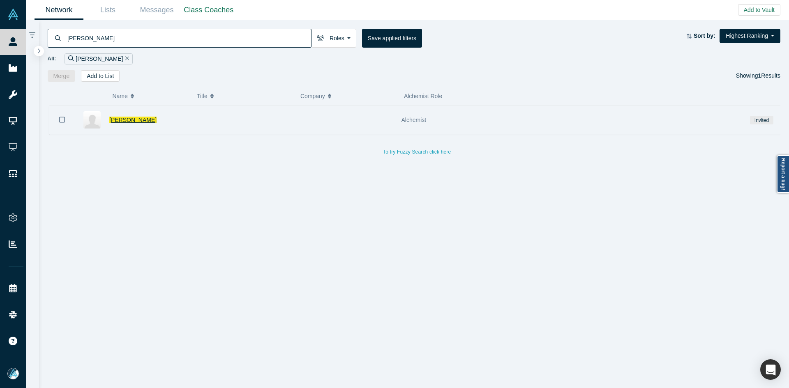
type input "Doug Molidor"
click at [137, 123] on span "Doug Molidor" at bounding box center [132, 120] width 47 height 7
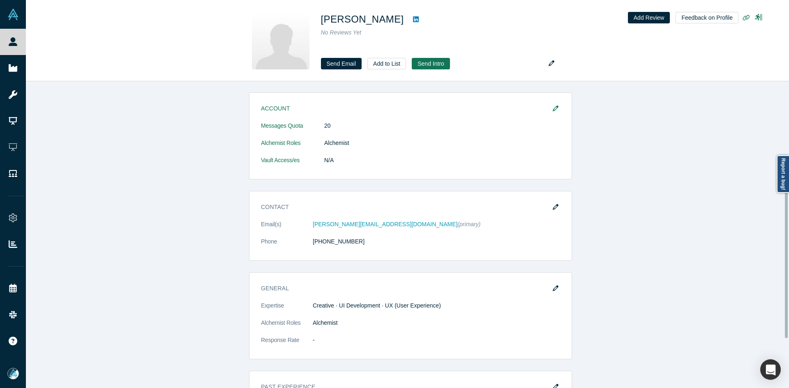
scroll to position [216, 0]
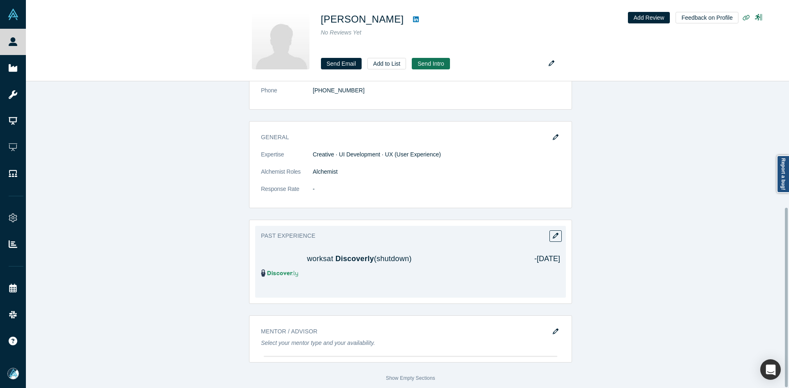
click at [546, 232] on div "Past Experience works at Discoverly (shutdown) - Oct 2017" at bounding box center [410, 262] width 311 height 72
click at [553, 233] on icon "button" at bounding box center [556, 236] width 6 height 6
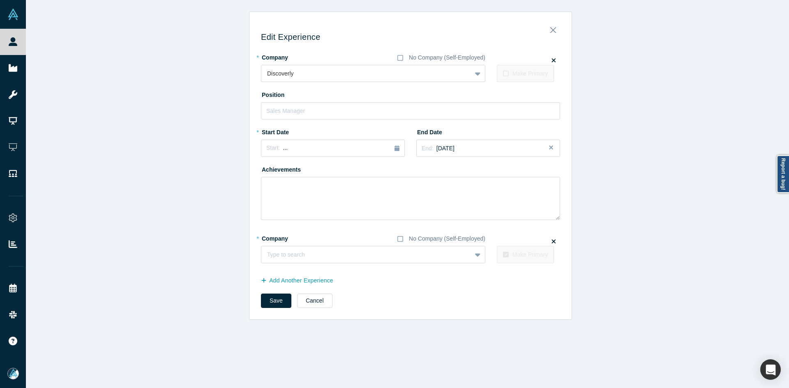
scroll to position [0, 0]
click at [283, 150] on span "..." at bounding box center [285, 148] width 5 height 7
click at [264, 173] on button "Previous Year" at bounding box center [264, 171] width 8 height 8
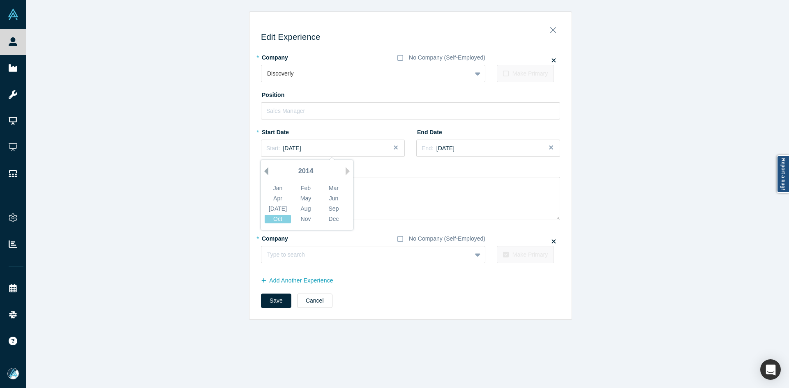
click at [264, 173] on button "Previous Year" at bounding box center [264, 171] width 8 height 8
click at [272, 210] on div "Jul" at bounding box center [278, 209] width 26 height 9
click at [287, 254] on div at bounding box center [366, 255] width 198 height 10
type input "Salesforce"
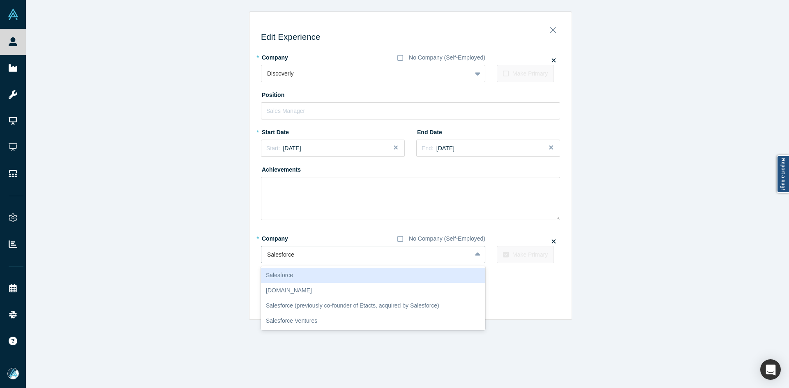
click at [302, 274] on div "Salesforce" at bounding box center [373, 275] width 224 height 15
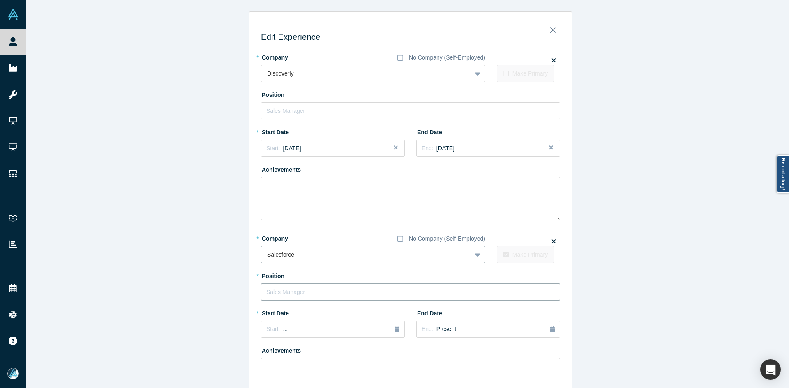
click at [286, 287] on input "text" at bounding box center [410, 291] width 299 height 17
type input "Lead UX Engineer, Design Systems"
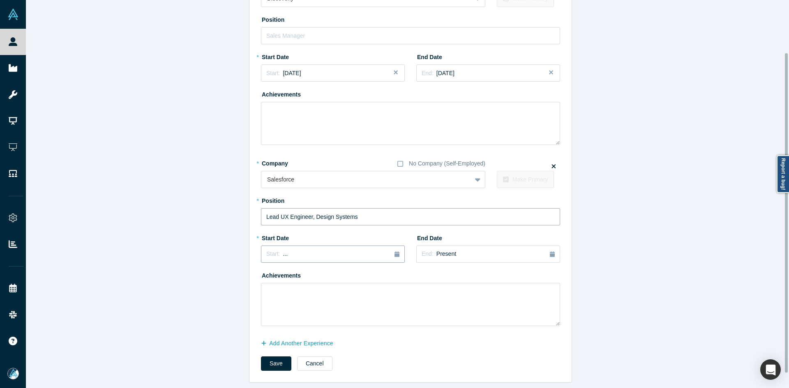
scroll to position [81, 0]
click at [278, 246] on button "Start: ..." at bounding box center [333, 254] width 144 height 17
click at [265, 273] on button "Previous Year" at bounding box center [264, 277] width 8 height 8
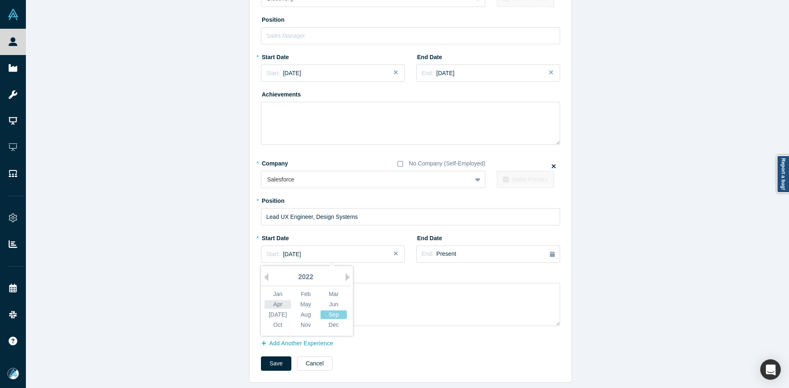
click at [274, 301] on div "Apr" at bounding box center [278, 304] width 26 height 9
click at [269, 363] on button "Save" at bounding box center [276, 364] width 30 height 14
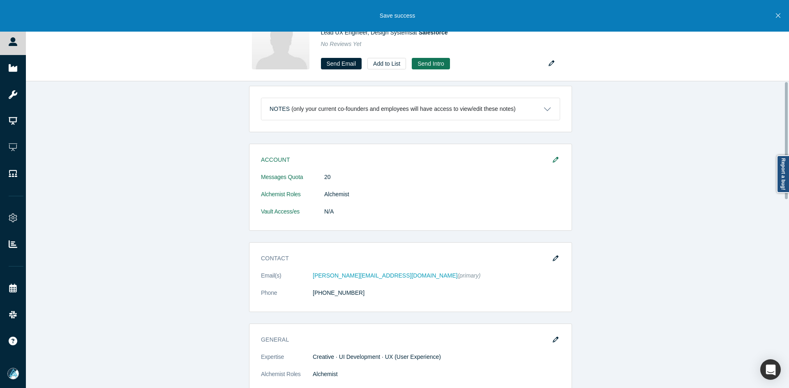
scroll to position [0, 0]
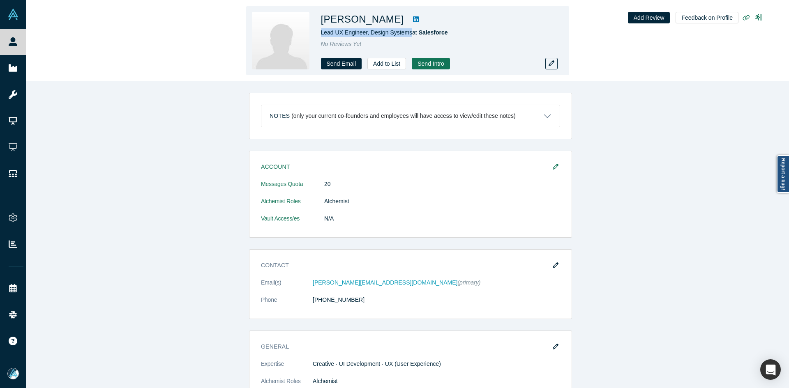
copy span "Lead UX Engineer, Design Systems"
drag, startPoint x: 408, startPoint y: 32, endPoint x: 318, endPoint y: 35, distance: 90.0
click at [318, 35] on div "Doug Molidor Lead UX Engineer, Design Systems at Salesforce No Reviews Yet Send…" at bounding box center [407, 40] width 323 height 69
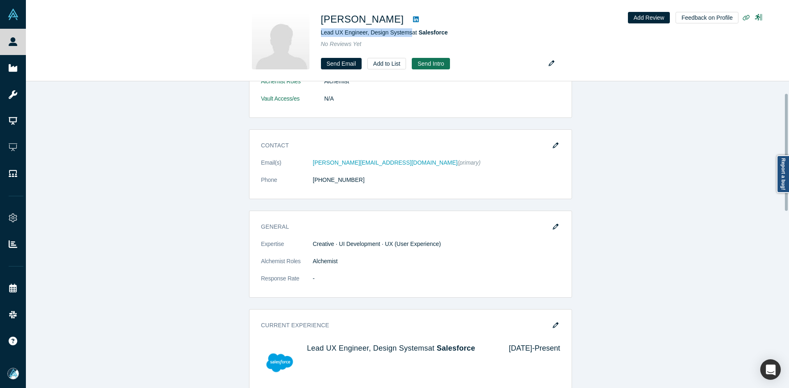
scroll to position [123, 0]
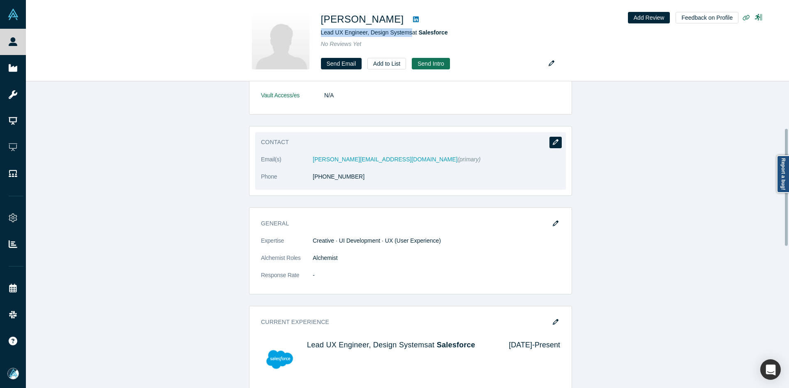
click at [553, 143] on icon "button" at bounding box center [556, 142] width 6 height 6
select select "US"
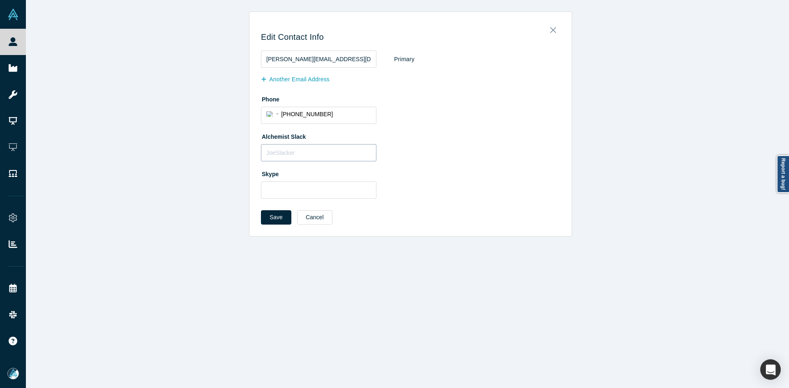
scroll to position [0, 0]
drag, startPoint x: 313, startPoint y: 56, endPoint x: 220, endPoint y: 64, distance: 93.7
click at [220, 64] on div "Edit Contact Info doug@discover.ly Primary Another Email Address Phone Internat…" at bounding box center [410, 124] width 769 height 225
paste input "molidor@salesforce.com"
type input "dmolidor@salesforce.com"
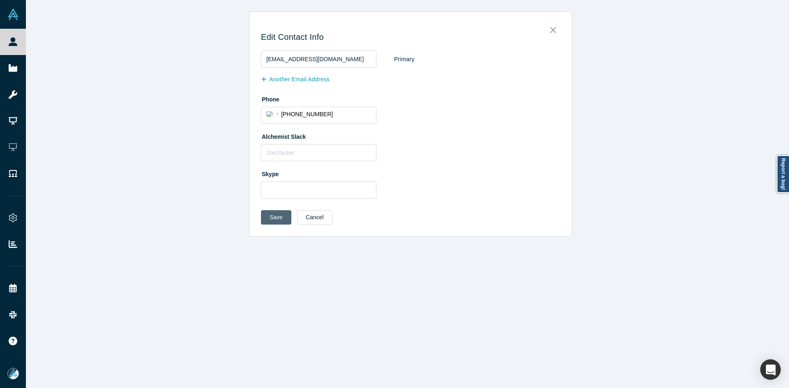
click at [276, 215] on button "Save" at bounding box center [276, 217] width 30 height 14
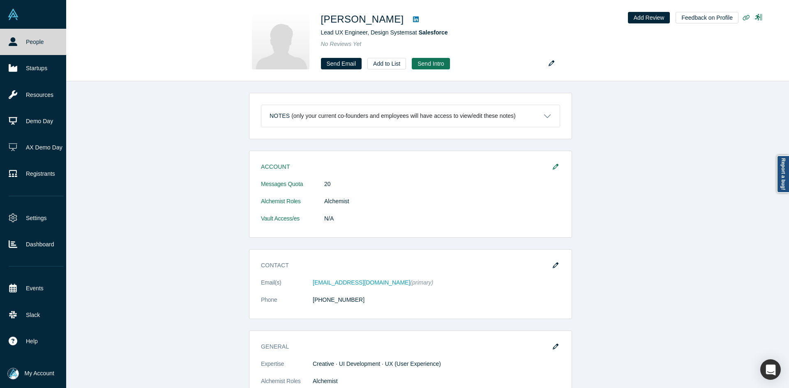
click at [6, 45] on link "People" at bounding box center [36, 42] width 72 height 26
click at [7, 45] on link "People" at bounding box center [36, 42] width 72 height 26
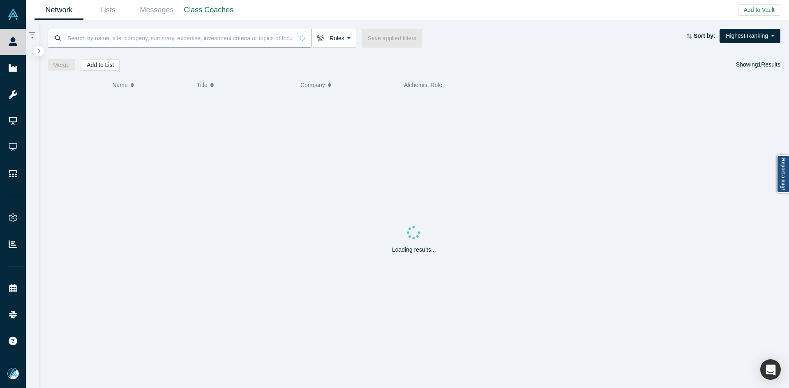
paste input "Opennode"
click at [194, 44] on input "Opennode" at bounding box center [180, 37] width 227 height 19
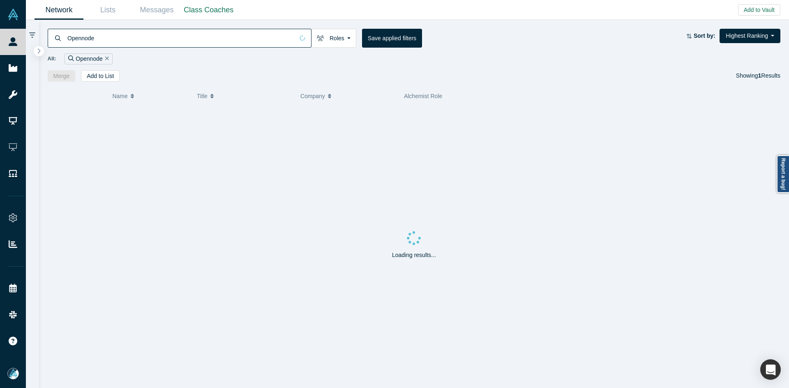
type input "Opennode"
click at [131, 120] on span "Ilja Livenson" at bounding box center [132, 120] width 47 height 7
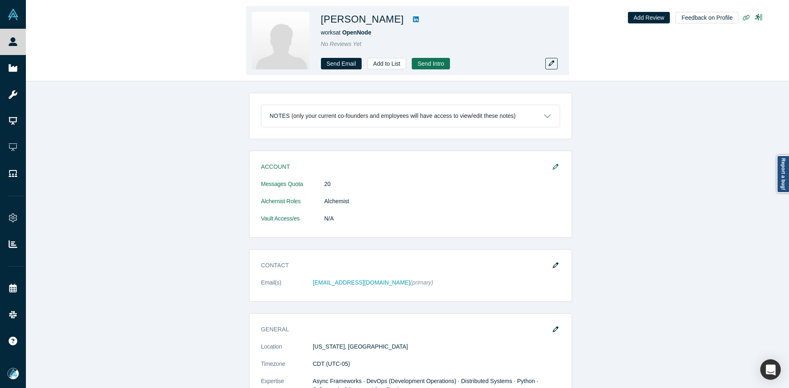
click at [413, 19] on icon at bounding box center [416, 19] width 6 height 6
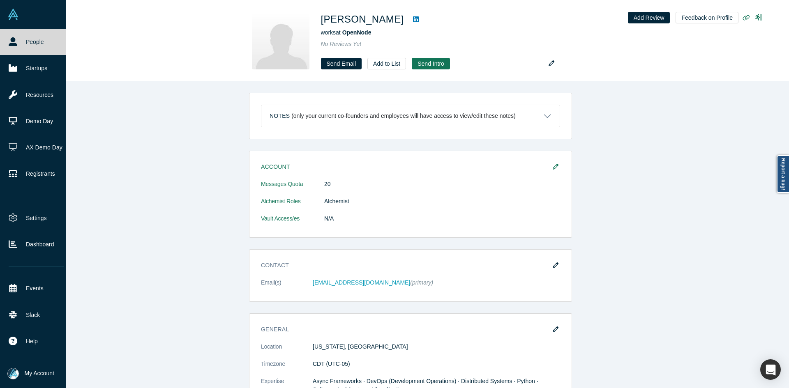
click at [21, 44] on link "People" at bounding box center [36, 42] width 72 height 26
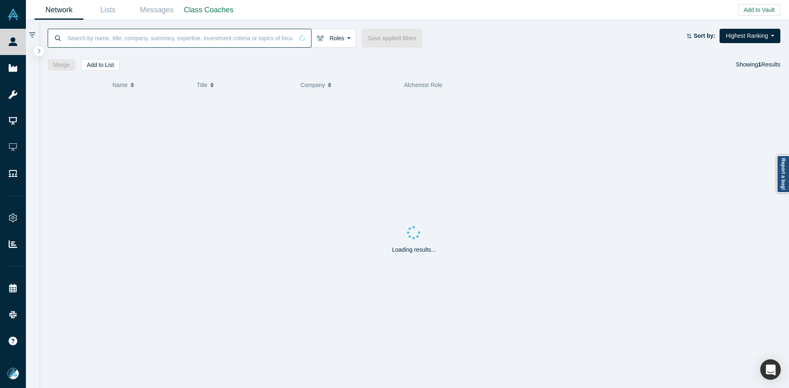
click at [214, 39] on input at bounding box center [180, 37] width 227 height 19
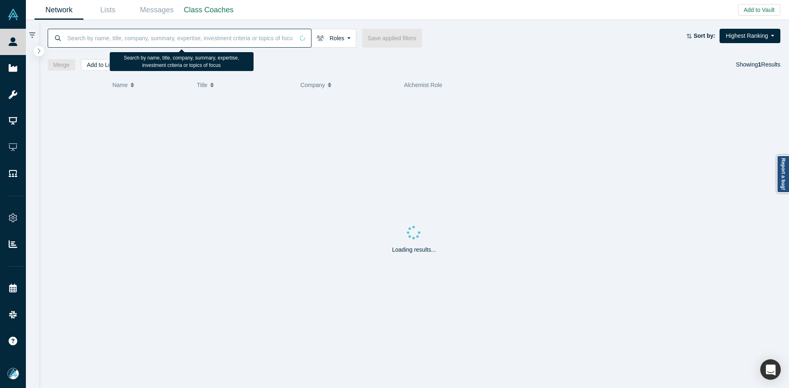
click at [212, 40] on input at bounding box center [180, 37] width 227 height 19
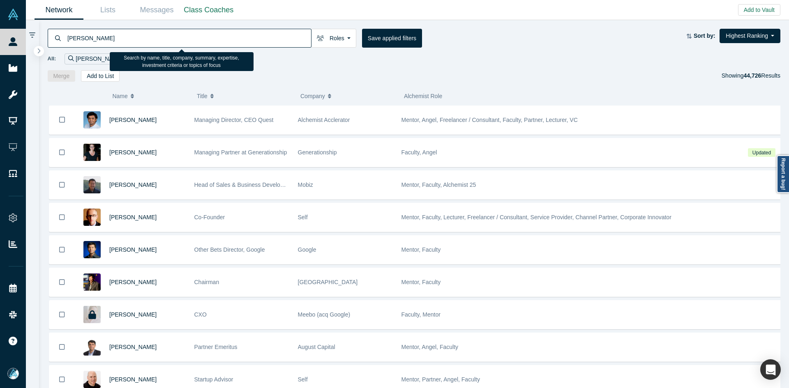
type input "dan alvarez"
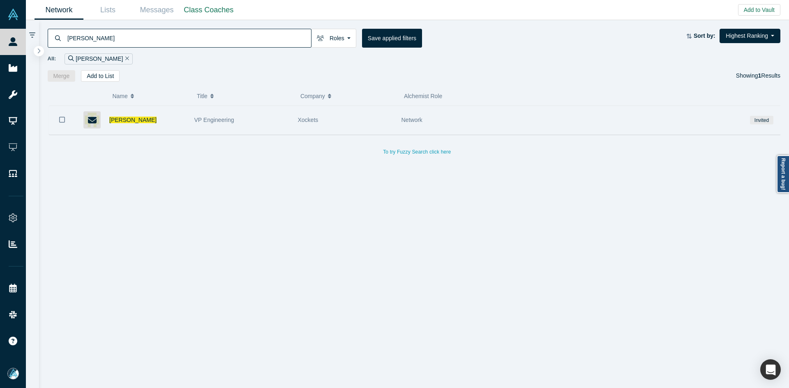
click at [124, 125] on div "Dan Alvarez" at bounding box center [147, 120] width 76 height 28
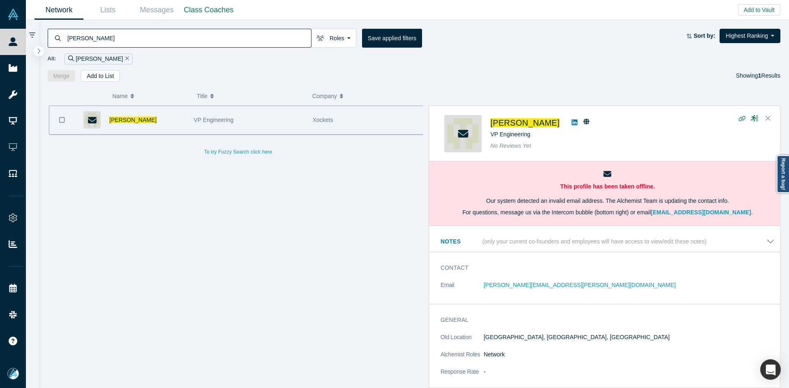
click at [123, 121] on span "Dan Alvarez" at bounding box center [132, 120] width 47 height 7
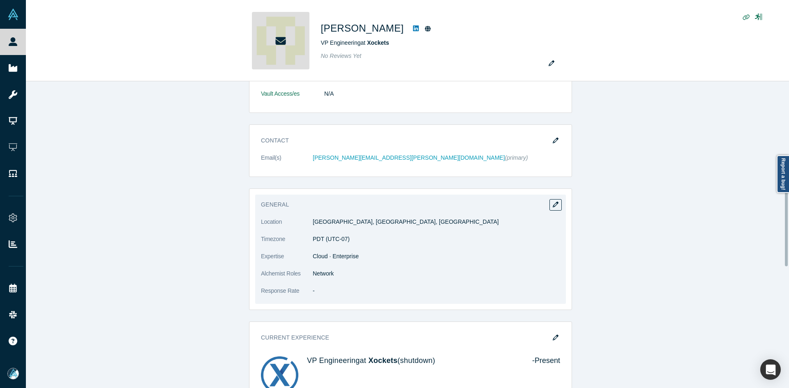
scroll to position [205, 0]
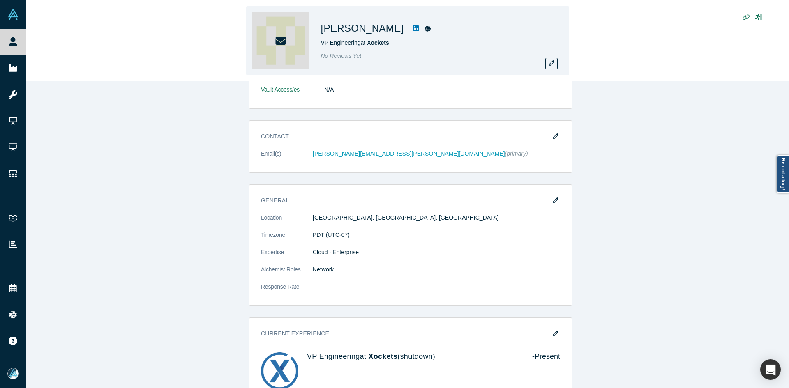
click at [410, 25] on link at bounding box center [416, 28] width 12 height 10
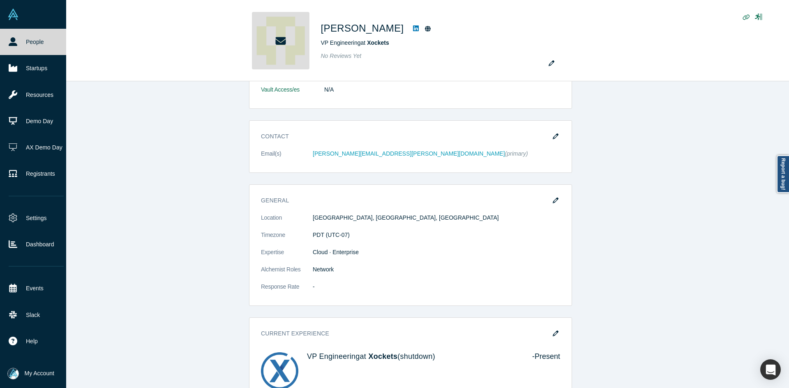
click at [9, 47] on link "People" at bounding box center [36, 42] width 72 height 26
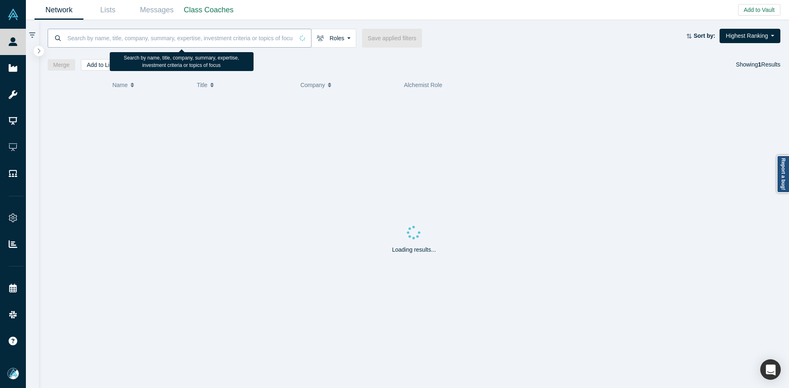
click at [144, 37] on input at bounding box center [180, 37] width 227 height 19
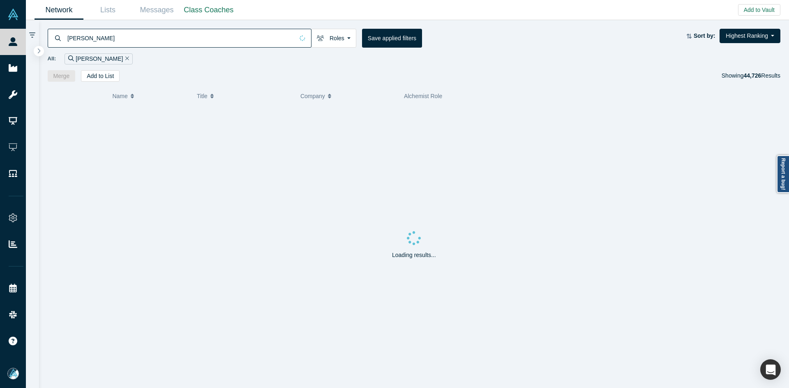
type input "parin dalal"
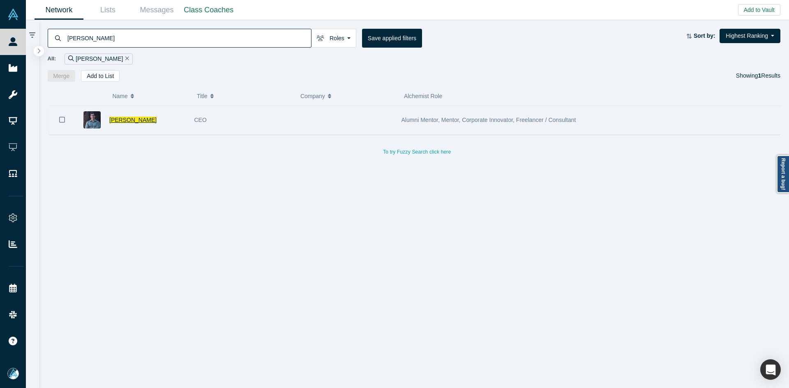
click at [118, 122] on span "Parin Dalal" at bounding box center [132, 120] width 47 height 7
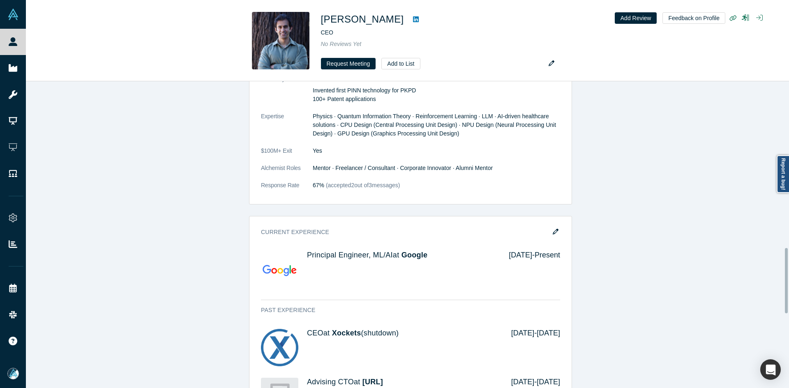
scroll to position [781, 0]
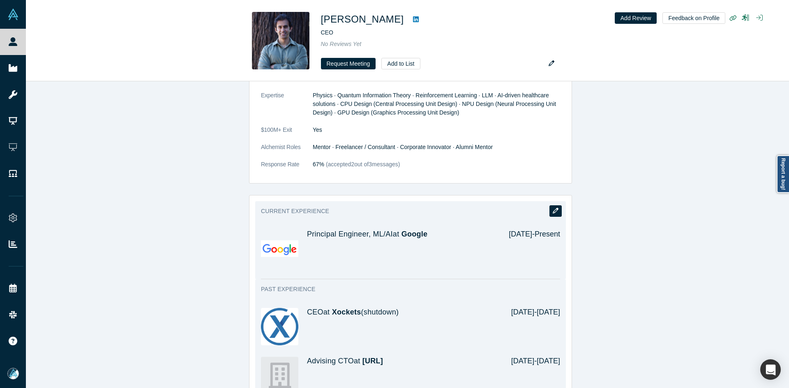
click at [549, 205] on button "button" at bounding box center [555, 211] width 12 height 12
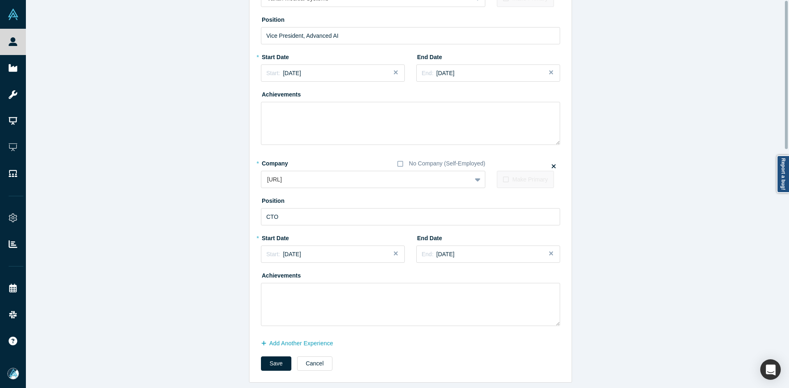
scroll to position [0, 0]
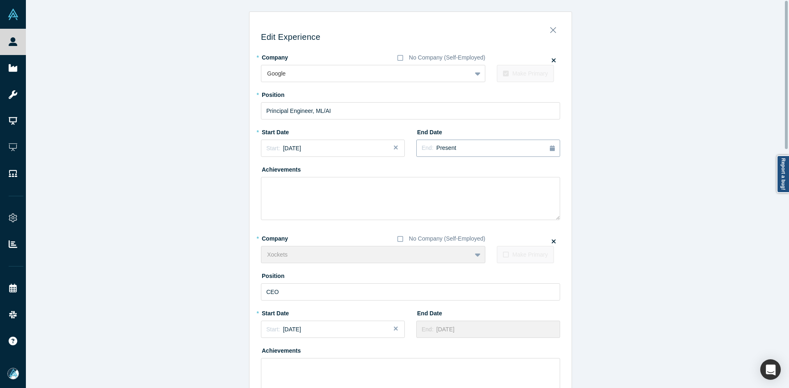
click at [458, 148] on div "End: Present" at bounding box center [487, 148] width 133 height 9
click at [468, 170] on button "Previous Year" at bounding box center [471, 171] width 8 height 8
click at [539, 221] on div "Dec" at bounding box center [540, 219] width 26 height 9
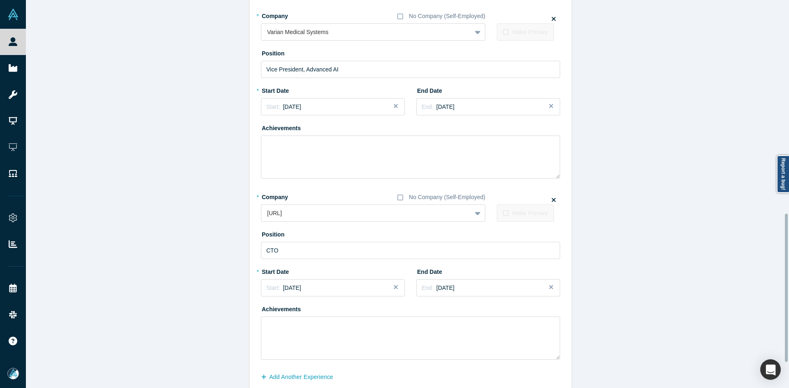
scroll to position [625, 0]
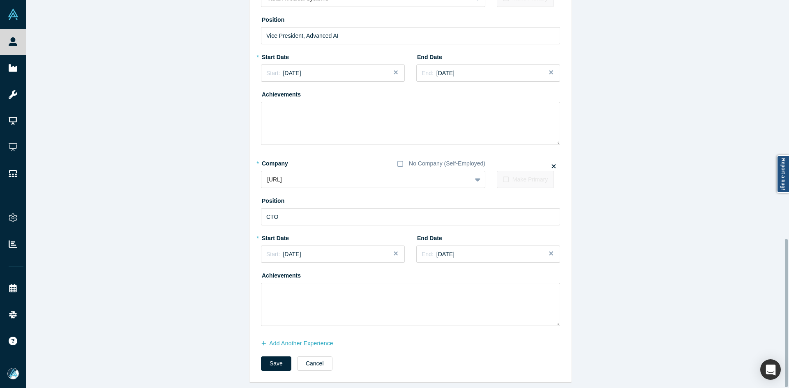
click at [297, 339] on button "Add Another Experience" at bounding box center [301, 343] width 81 height 14
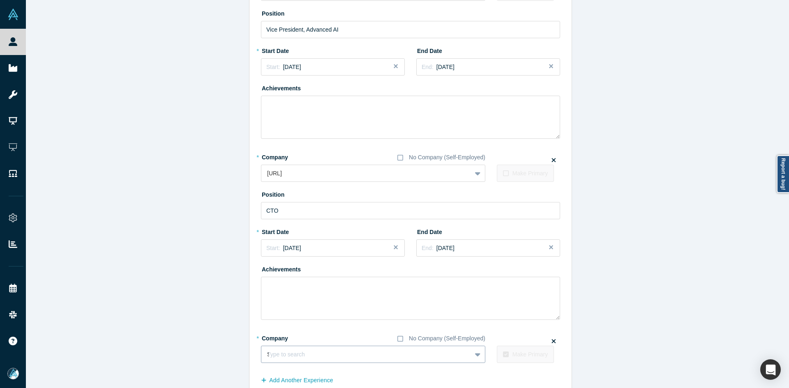
click at [314, 355] on div "S" at bounding box center [366, 355] width 198 height 10
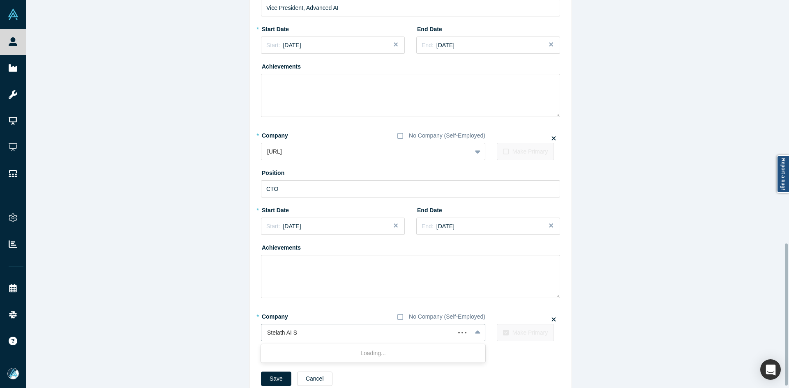
scroll to position [668, 0]
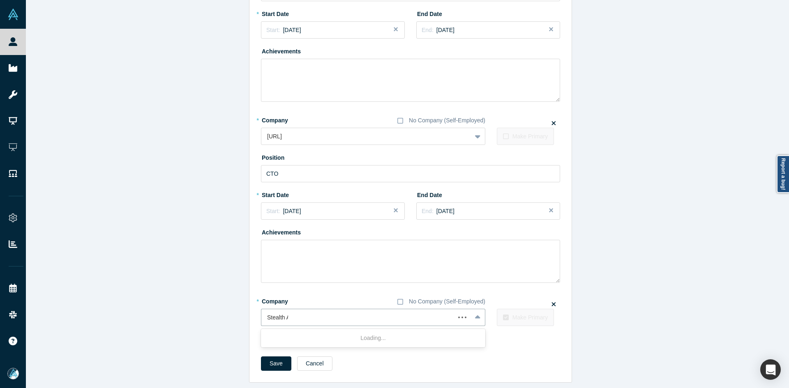
type input "Stealth AI"
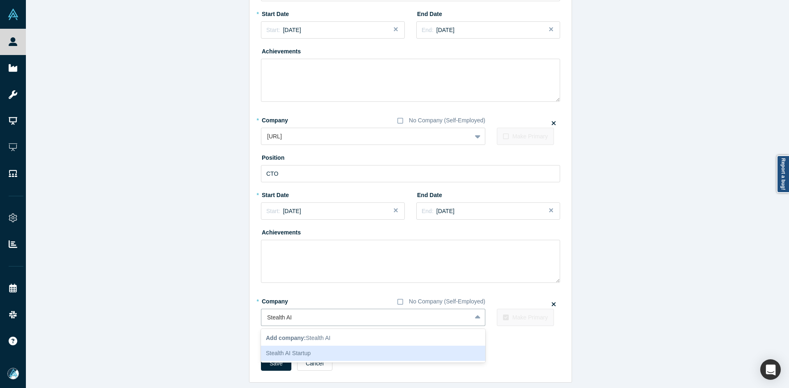
click at [329, 347] on div "Stealth AI Startup" at bounding box center [373, 353] width 224 height 15
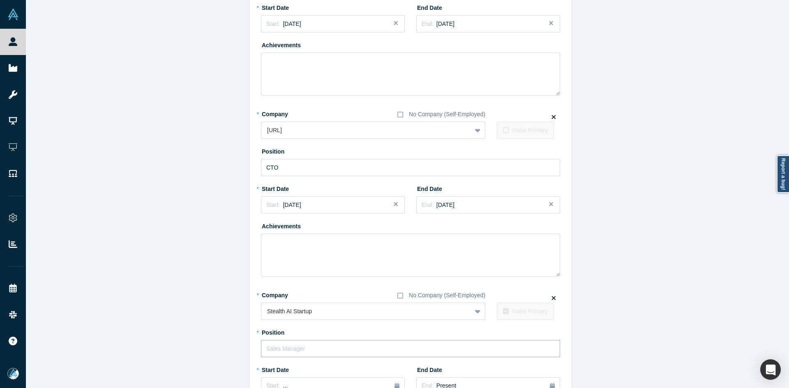
click at [330, 353] on input "text" at bounding box center [410, 348] width 299 height 17
type input "CEO"
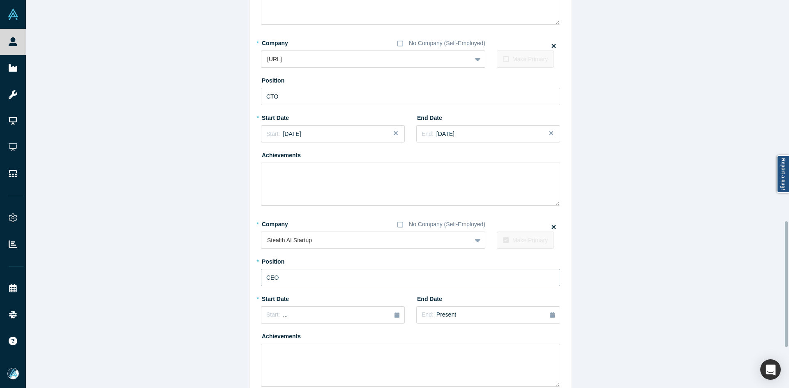
scroll to position [806, 0]
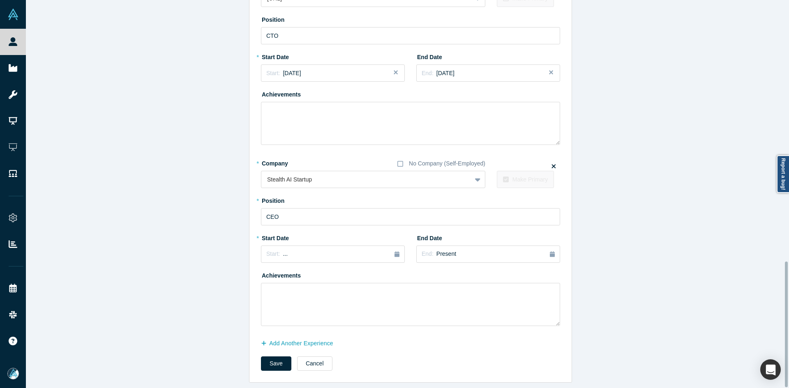
click at [284, 239] on div "* Start Date Start: ..." at bounding box center [333, 247] width 144 height 32
click at [286, 250] on div "Start: ..." at bounding box center [332, 254] width 133 height 9
click at [273, 290] on div "Jan" at bounding box center [278, 294] width 26 height 9
click at [275, 357] on button "Save" at bounding box center [276, 364] width 30 height 14
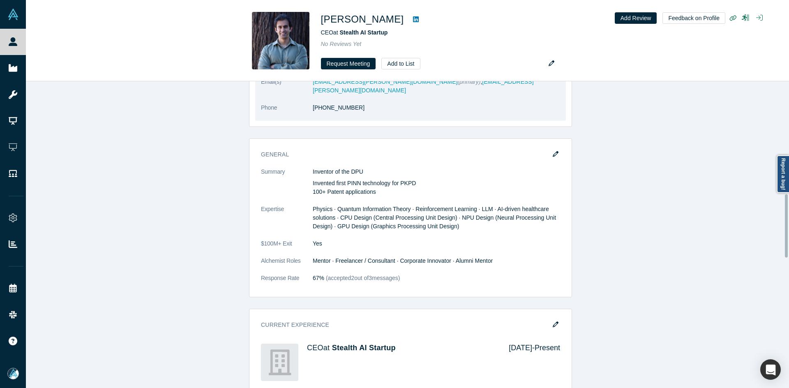
scroll to position [534, 0]
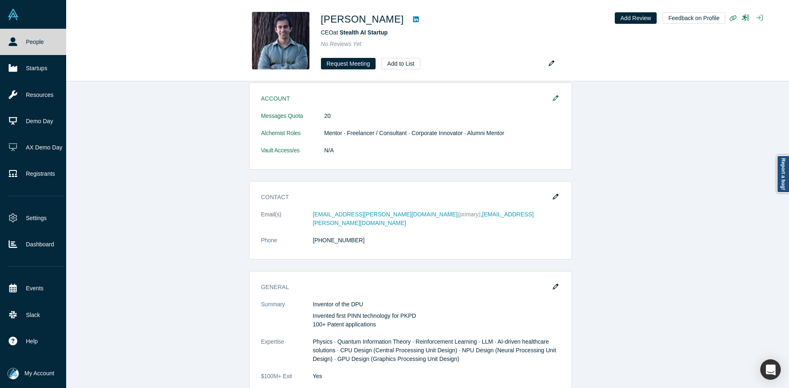
click at [14, 39] on icon at bounding box center [13, 41] width 9 height 9
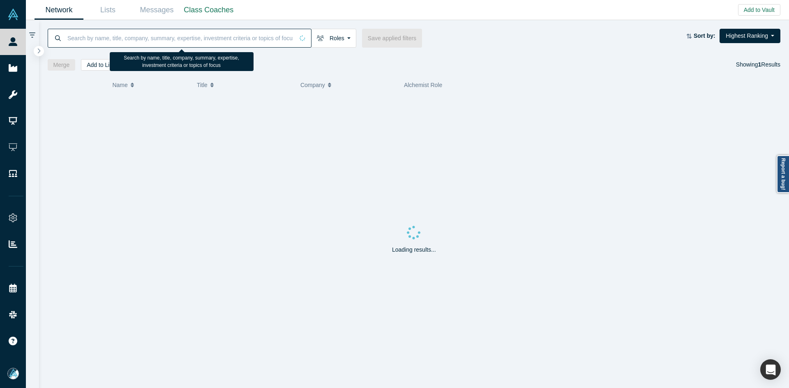
click at [137, 35] on input at bounding box center [180, 37] width 227 height 19
paste input "Stephen Belair"
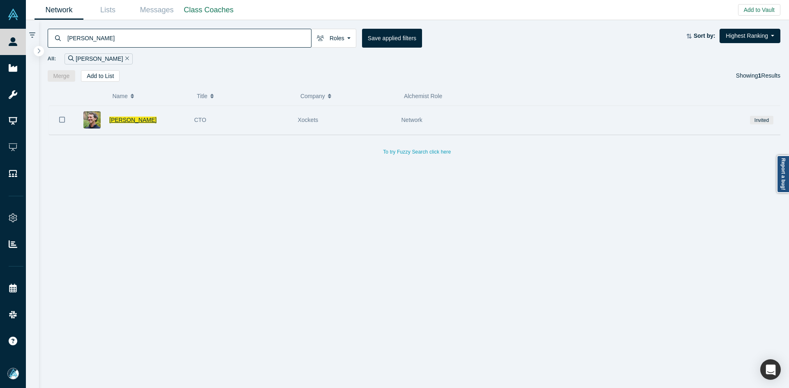
type input "Stephen Belair"
click at [138, 120] on span "Stephen Belair" at bounding box center [132, 120] width 47 height 7
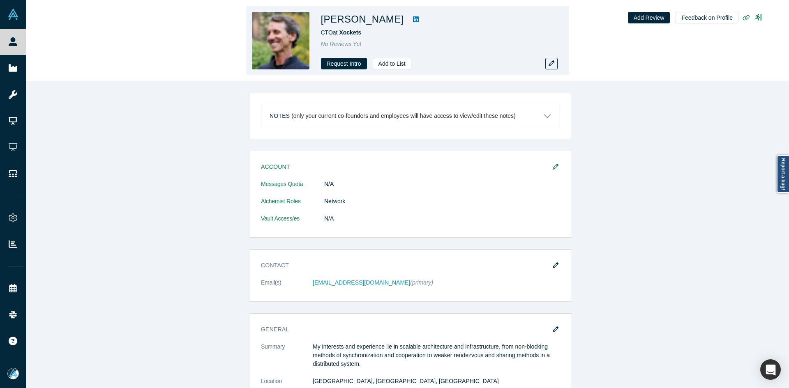
click at [413, 21] on icon at bounding box center [416, 19] width 6 height 6
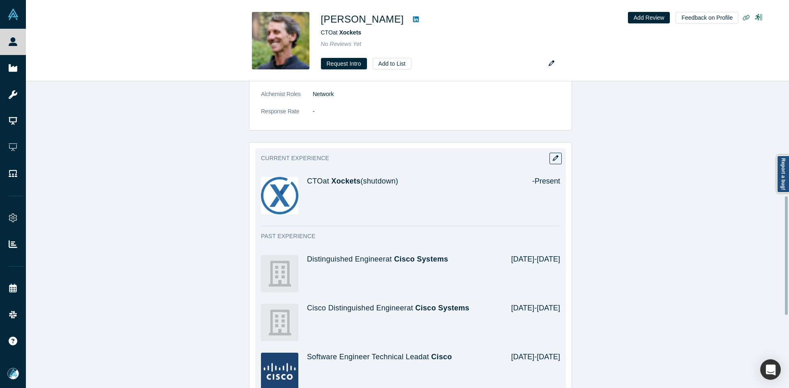
scroll to position [329, 0]
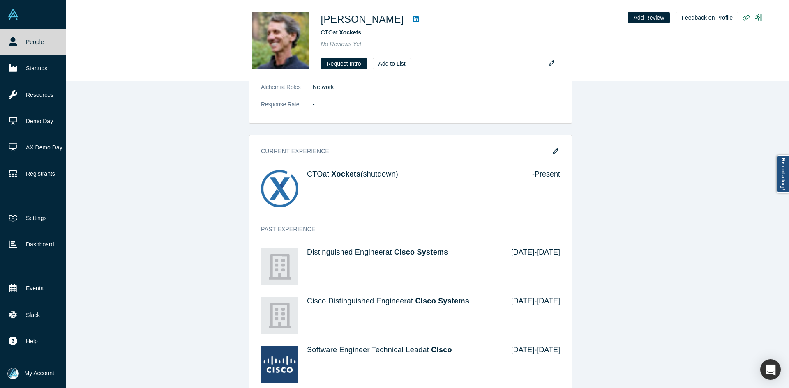
click at [17, 39] on link "People" at bounding box center [36, 42] width 72 height 26
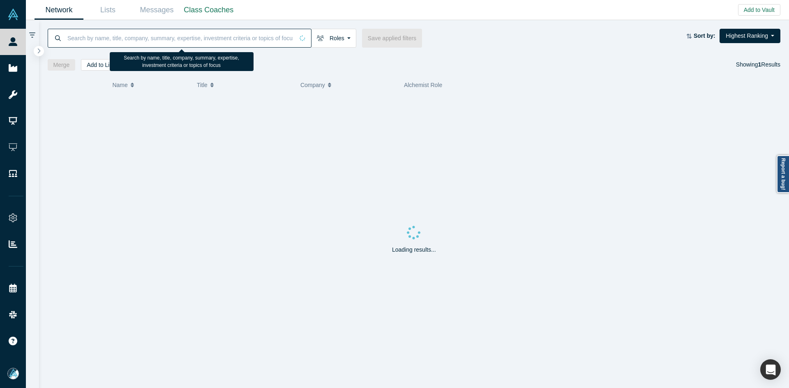
click at [140, 39] on input at bounding box center [180, 37] width 227 height 19
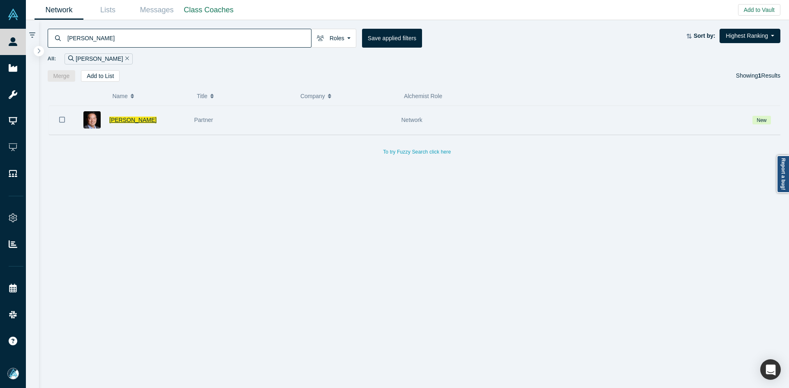
type input "alan yang"
click at [117, 120] on span "Alan Yang" at bounding box center [132, 120] width 47 height 7
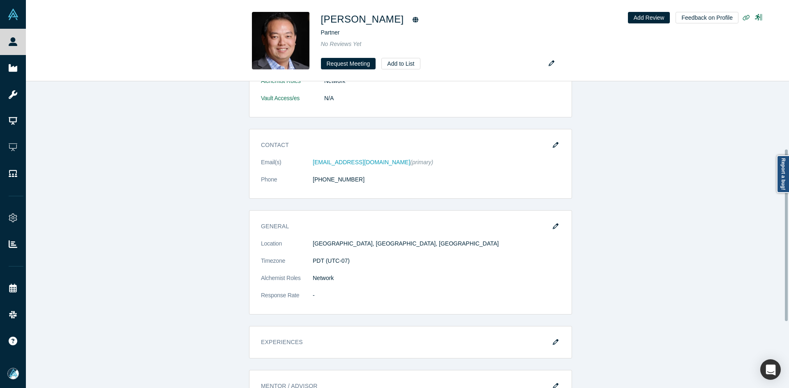
scroll to position [239, 0]
